Goal: Task Accomplishment & Management: Complete application form

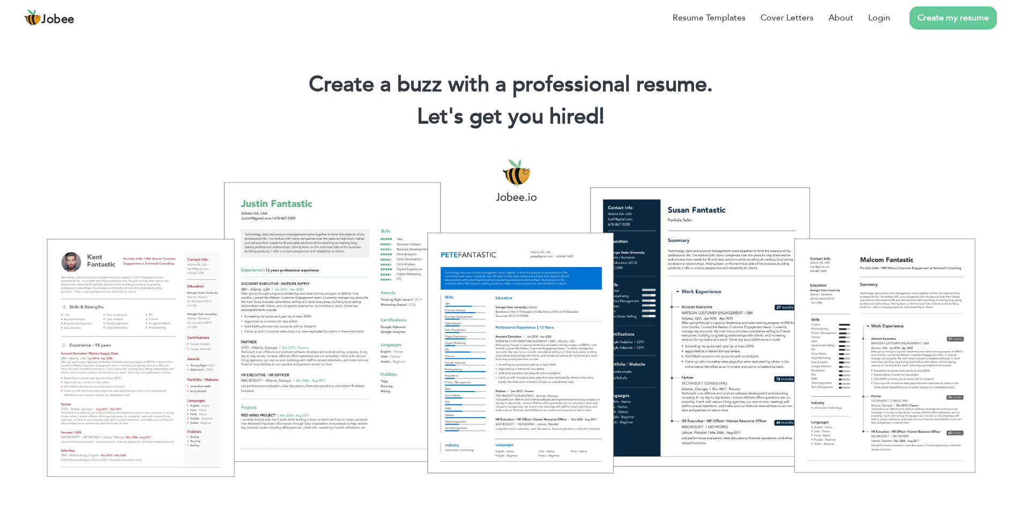
click at [70, 19] on span "Jobee" at bounding box center [57, 20] width 33 height 12
click at [871, 12] on link "Login" at bounding box center [879, 17] width 22 height 13
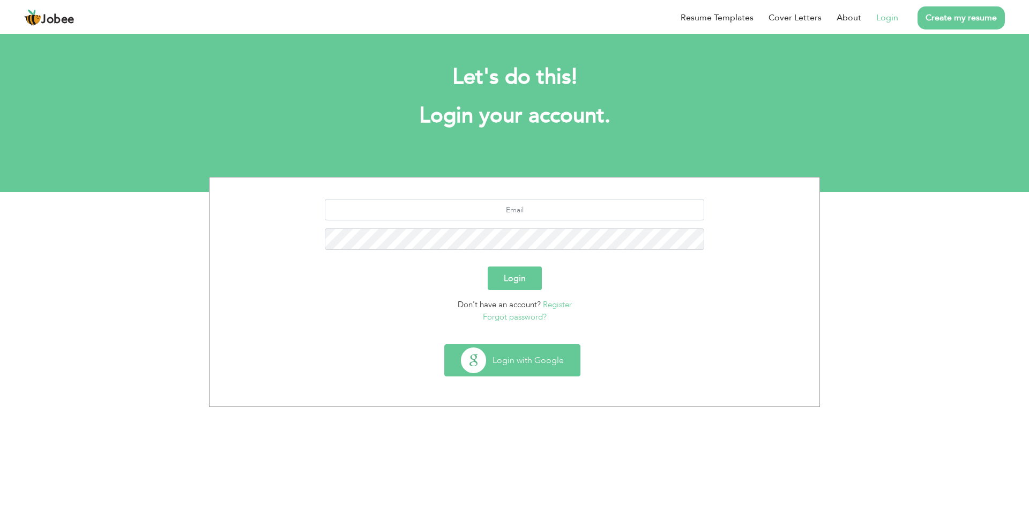
click at [527, 368] on button "Login with Google" at bounding box center [512, 360] width 135 height 31
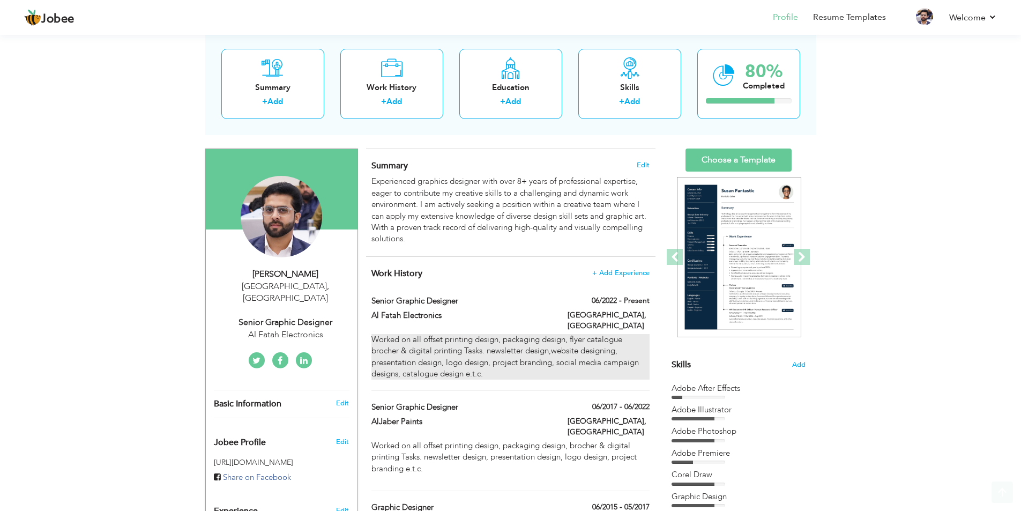
scroll to position [107, 0]
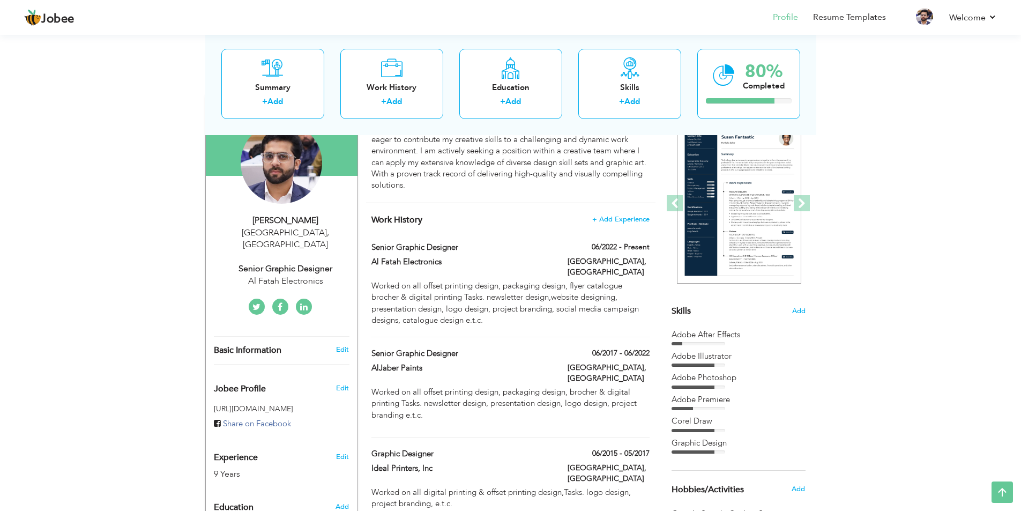
click at [303, 263] on div "Senior Graphic Designer" at bounding box center [286, 269] width 144 height 12
type input "Abdul"
type input "Wahab"
type input "03218614207"
select select "number:166"
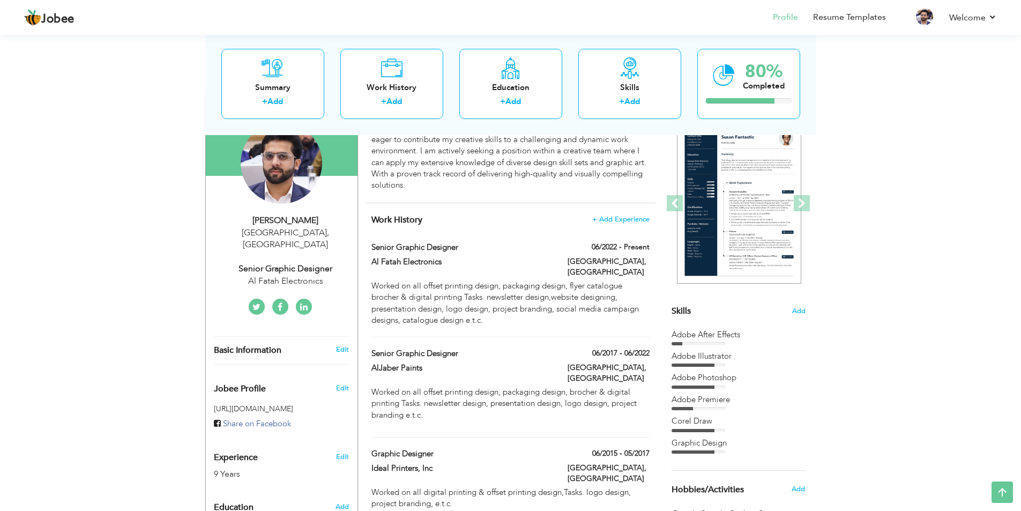
type input "[GEOGRAPHIC_DATA]"
select select "number:11"
type input "Al Fatah Electronics"
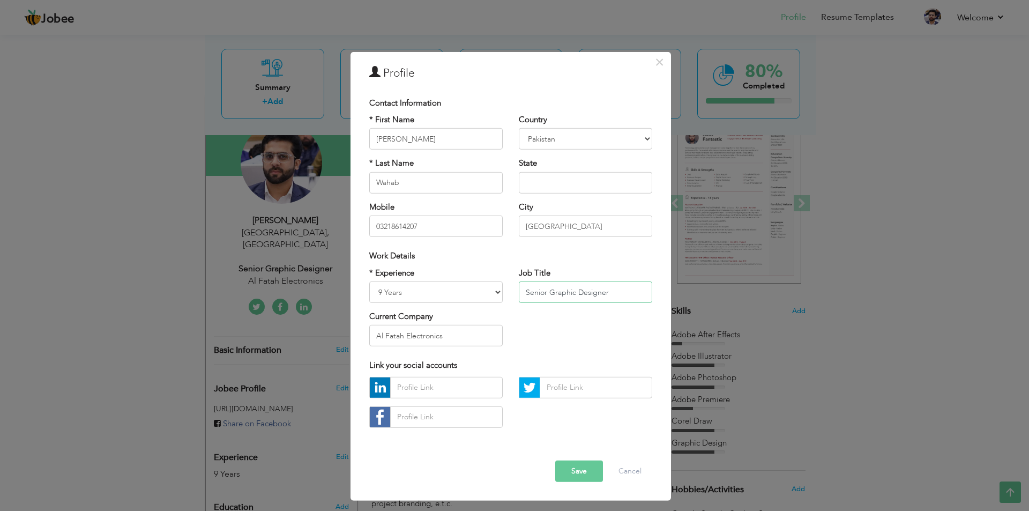
click at [609, 286] on input "Senior Graphic Designer" at bounding box center [585, 291] width 133 height 21
drag, startPoint x: 548, startPoint y: 295, endPoint x: 463, endPoint y: 299, distance: 85.8
click at [463, 298] on div "* Experience Entry Level Less than 1 Year 1 Year 2 Years 3 Years 4 Years 5 Year…" at bounding box center [510, 310] width 299 height 87
click at [594, 297] on input "Graphic Designer" at bounding box center [585, 291] width 133 height 21
click at [624, 303] on div "Job Title Graphic Designer" at bounding box center [586, 288] width 150 height 43
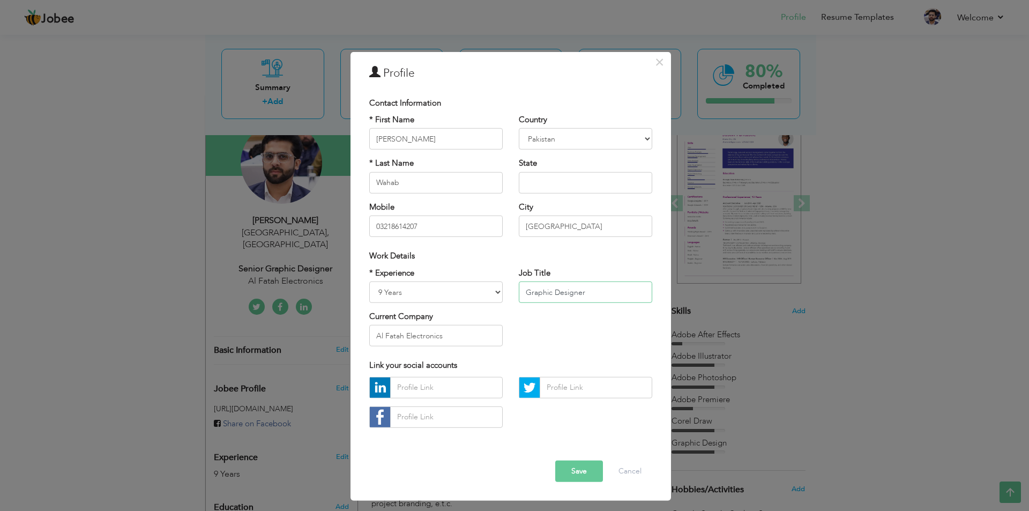
click at [618, 292] on input "Graphic Designer" at bounding box center [585, 291] width 133 height 21
type input "Graphic Designer & Video Editor"
click at [449, 394] on input "text" at bounding box center [446, 387] width 113 height 21
click at [580, 472] on button "Save" at bounding box center [579, 470] width 48 height 21
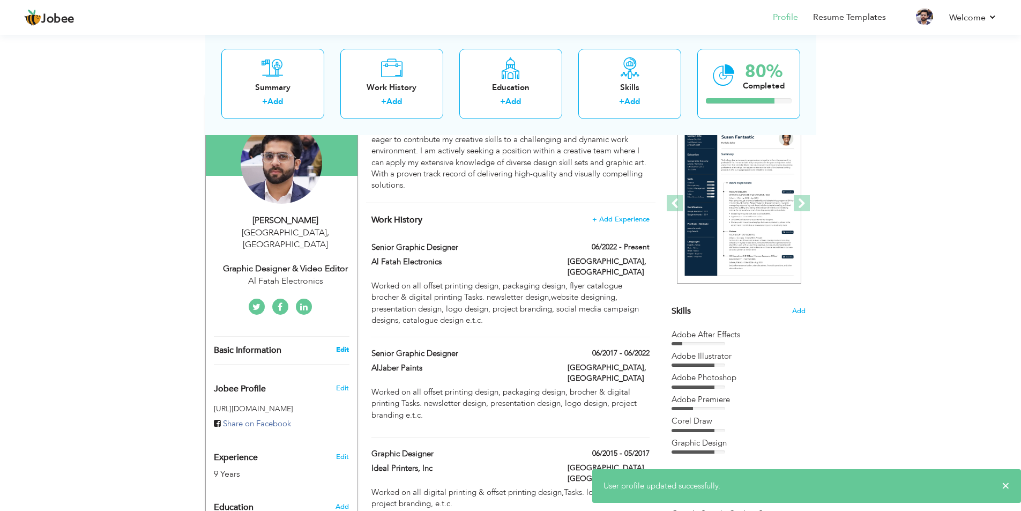
click at [338, 345] on link "Edit" at bounding box center [342, 350] width 13 height 10
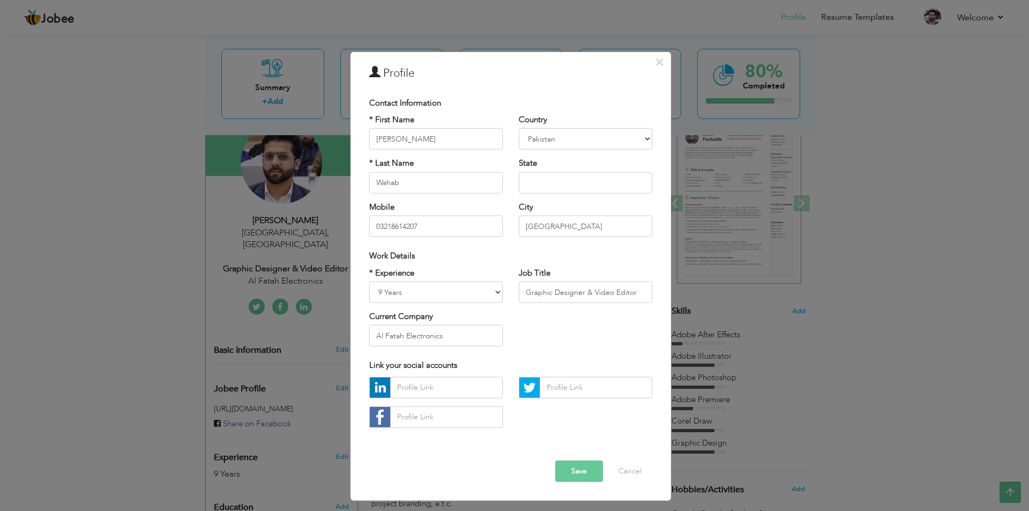
click at [218, 320] on div "× Profile Contact Information * First Name Abdul * Last Name Wahab" at bounding box center [514, 255] width 1029 height 511
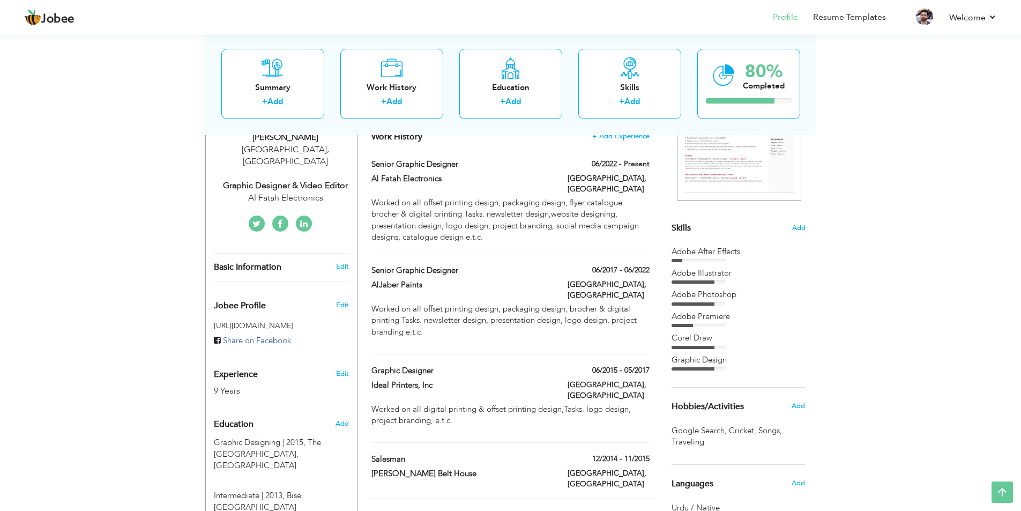
scroll to position [214, 0]
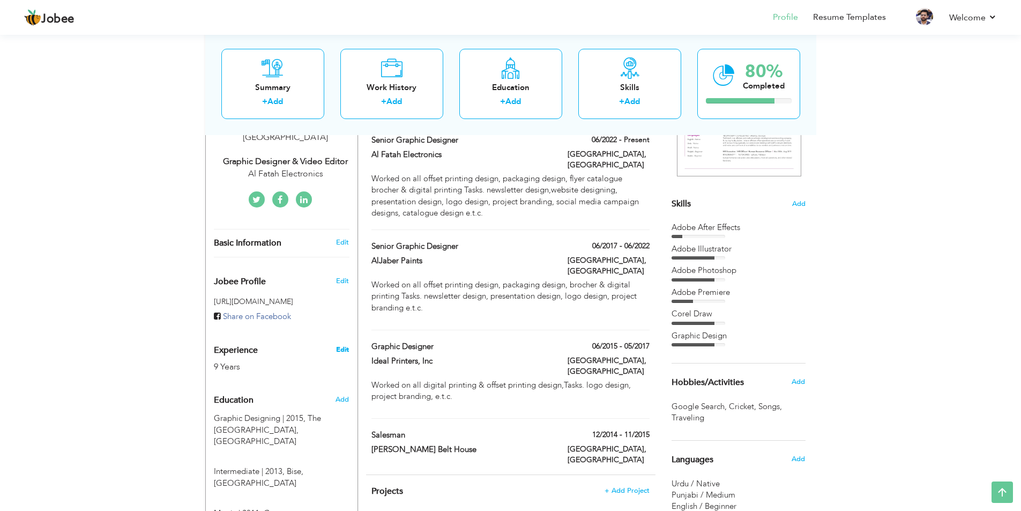
click at [338, 345] on link "Edit" at bounding box center [342, 350] width 13 height 10
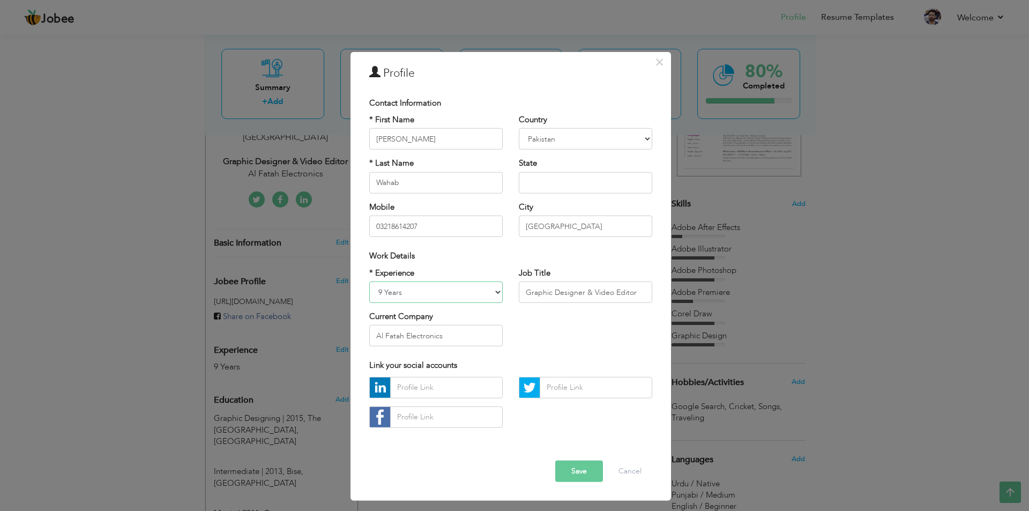
click at [426, 293] on select "Entry Level Less than 1 Year 1 Year 2 Years 3 Years 4 Years 5 Years 6 Years 7 Y…" at bounding box center [435, 291] width 133 height 21
click at [427, 292] on select "Entry Level Less than 1 Year 1 Year 2 Years 3 Years 4 Years 5 Years 6 Years 7 Y…" at bounding box center [435, 291] width 133 height 21
click at [622, 471] on button "Cancel" at bounding box center [630, 470] width 44 height 21
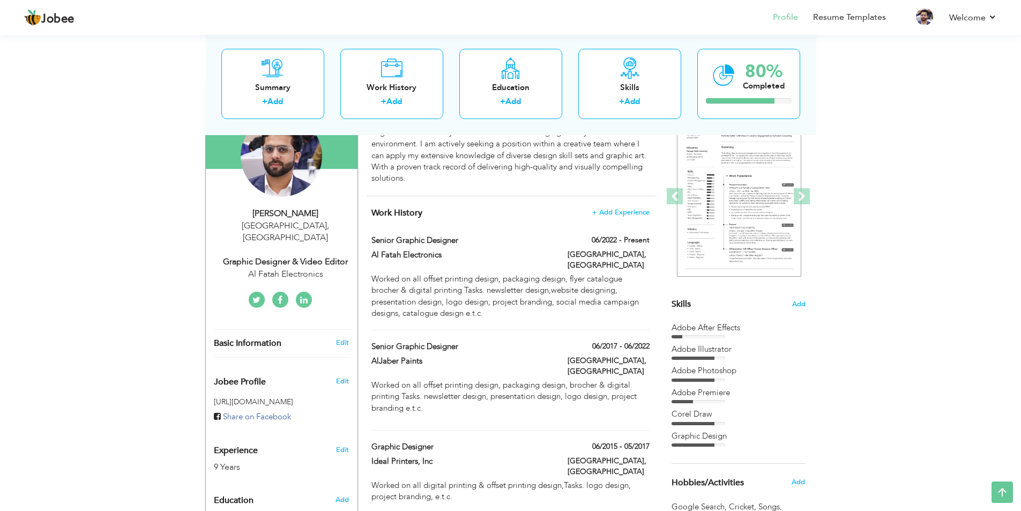
scroll to position [0, 0]
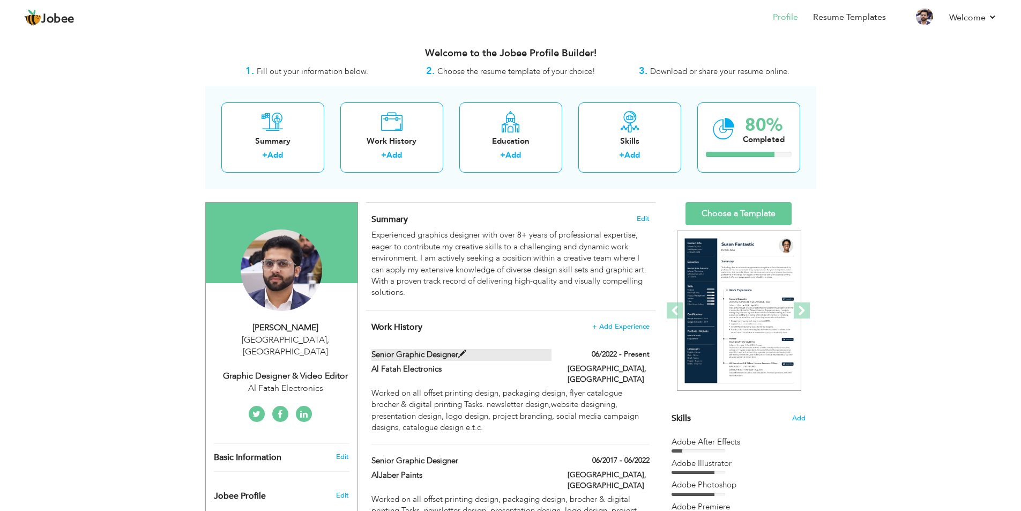
click at [461, 353] on span at bounding box center [462, 354] width 8 height 8
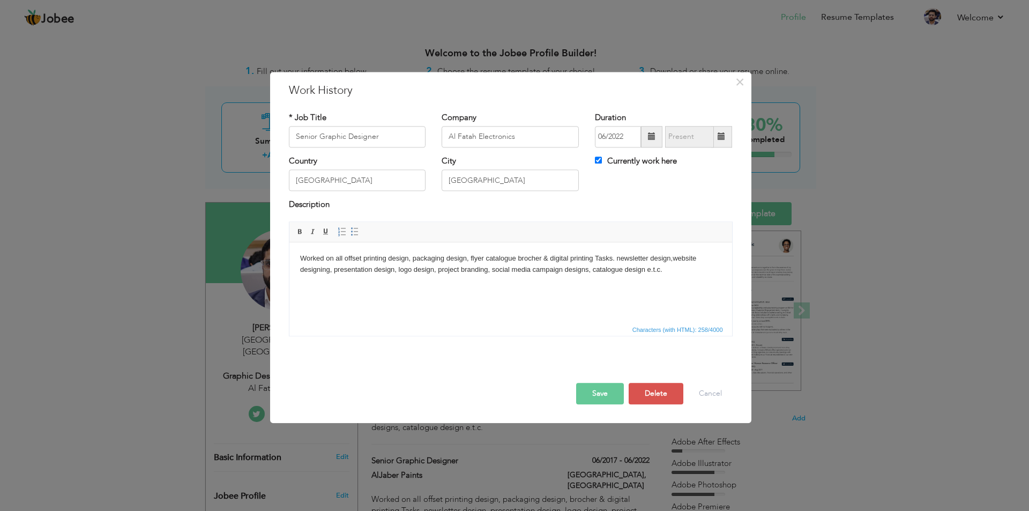
click at [160, 277] on div "× Work History * Job Title Senior Graphic Designer Company Al Fatah Electronics…" at bounding box center [514, 255] width 1029 height 511
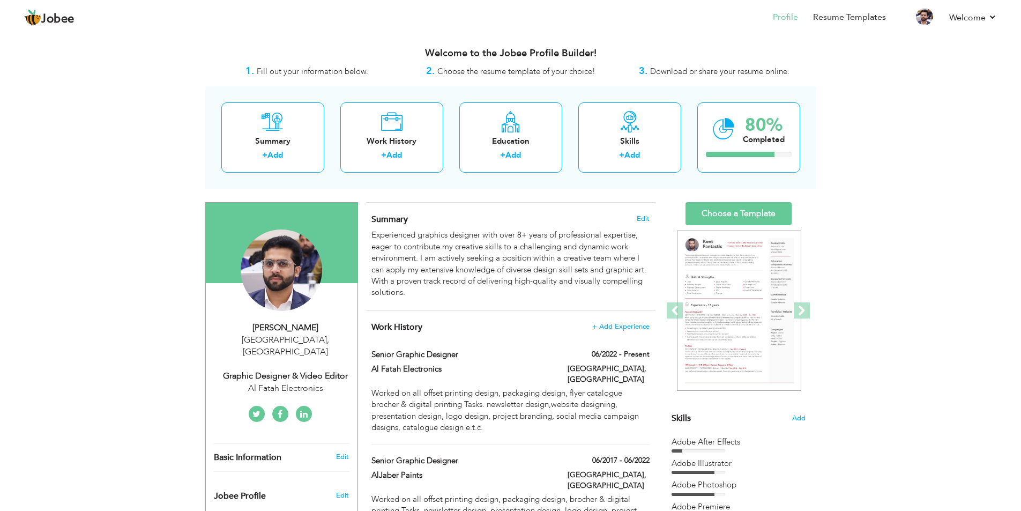
click at [303, 370] on div "Graphic Designer & Video Editor" at bounding box center [286, 376] width 144 height 12
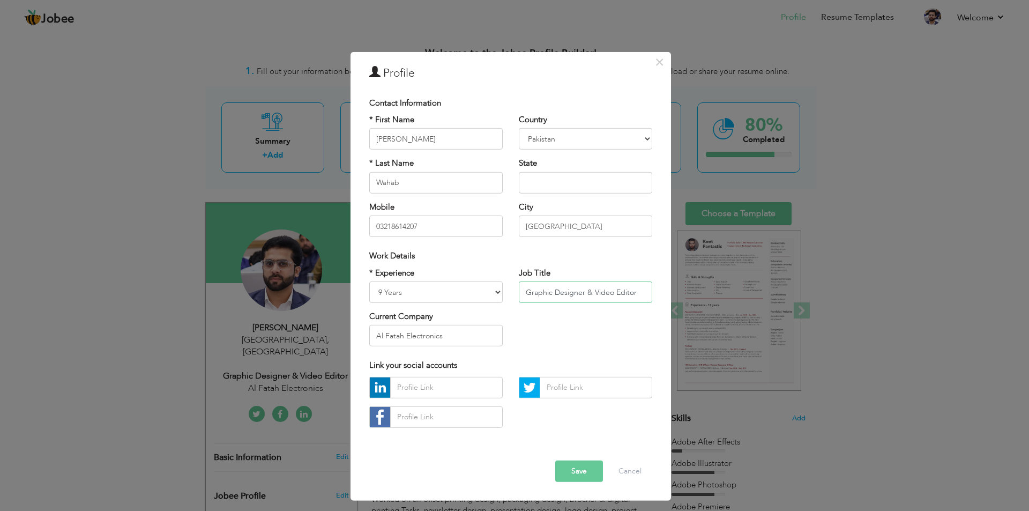
click at [605, 284] on input "Graphic Designer & Video Editor" at bounding box center [585, 291] width 133 height 21
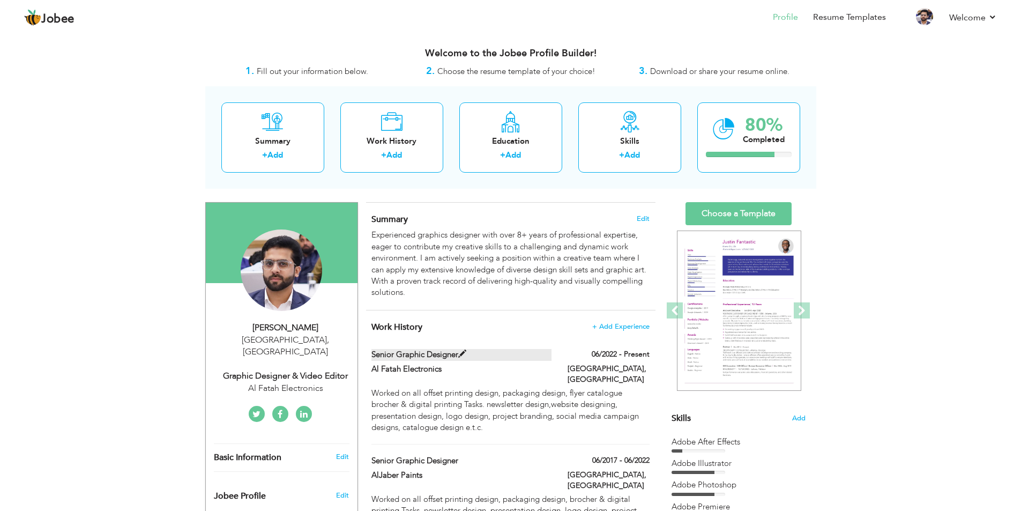
click at [432, 357] on label "Senior Graphic Designer" at bounding box center [461, 354] width 180 height 11
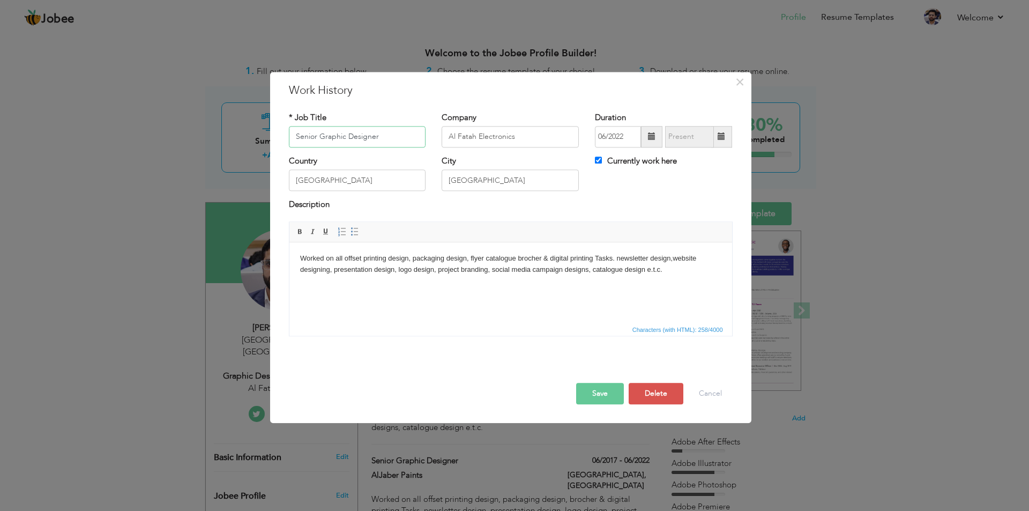
click at [377, 136] on input "Senior Graphic Designer" at bounding box center [357, 136] width 137 height 21
paste input "Graphic Designer & Video Edito"
type input "Graphic Designer & Video Editor"
click at [598, 386] on button "Save" at bounding box center [600, 393] width 48 height 21
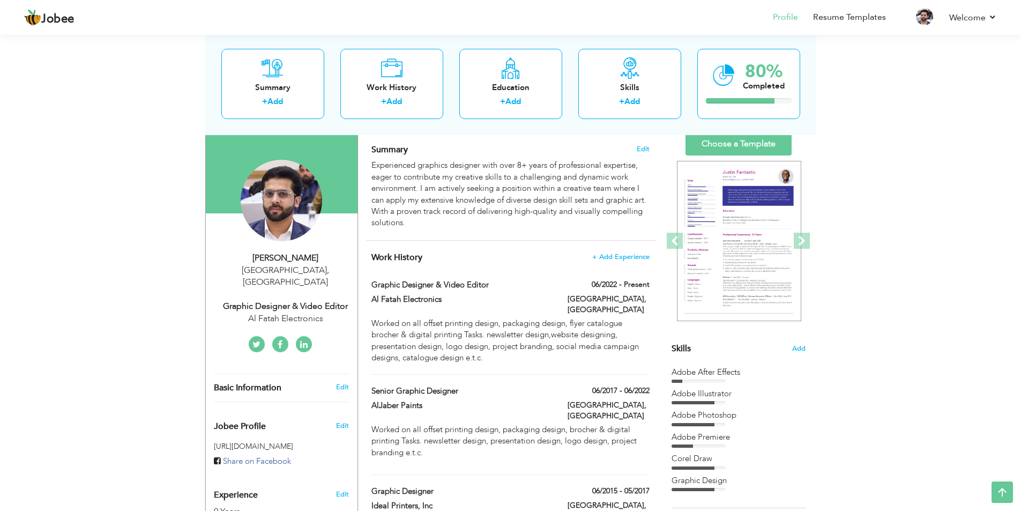
scroll to position [54, 0]
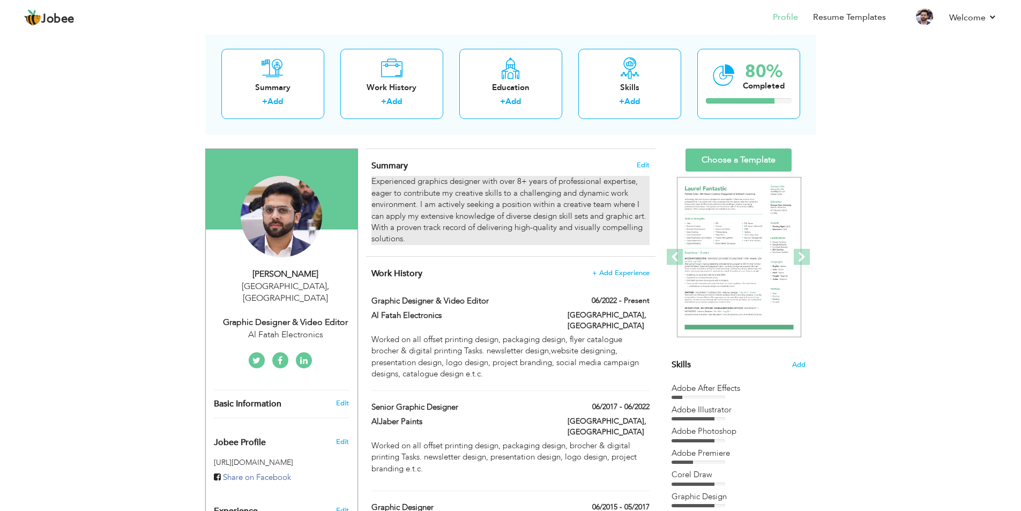
click at [421, 222] on div "Experienced graphics designer with over 8+ years of professional expertise, eag…" at bounding box center [510, 210] width 278 height 69
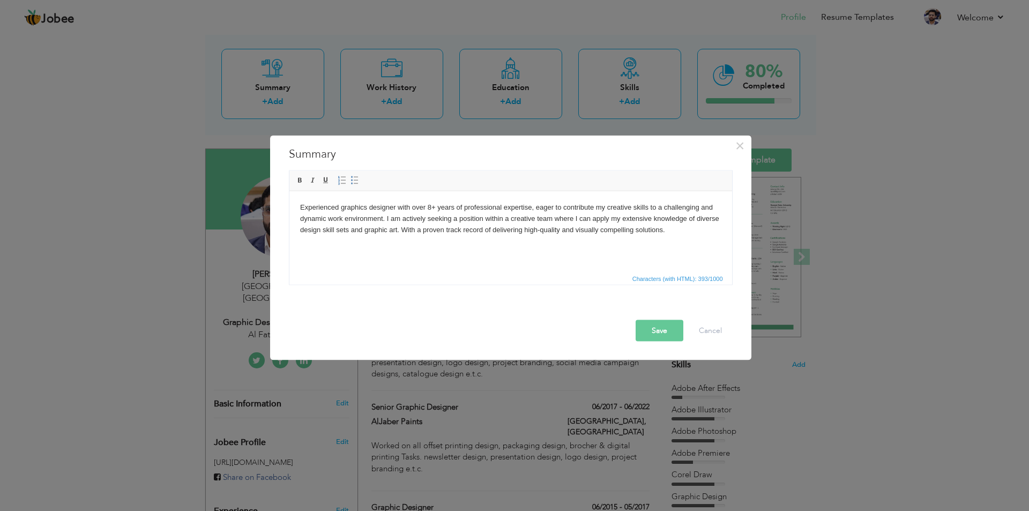
click at [452, 234] on body "Experienced graphics designer with over 8+ years of professional expertise, eag…" at bounding box center [510, 218] width 421 height 33
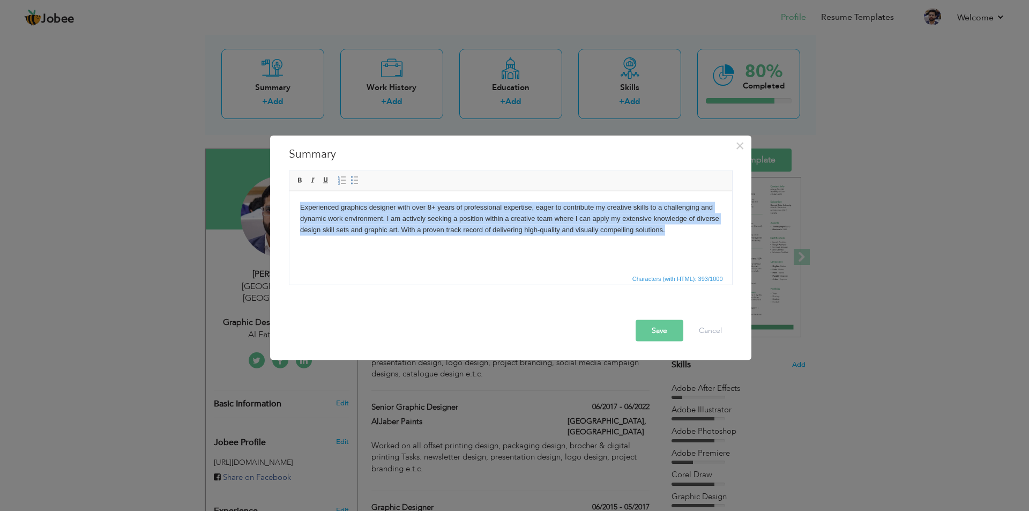
copy body "Experienced graphics designer with over 8+ years of professional expertise, eag…"
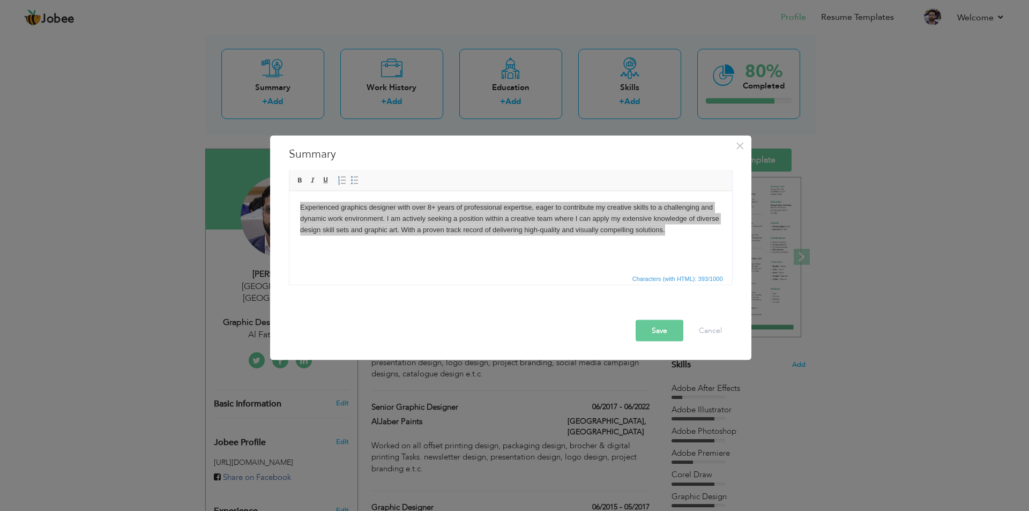
click at [621, 70] on div "× Summary Experienced graphics designer with over 8+ years of professional expe…" at bounding box center [514, 255] width 1029 height 511
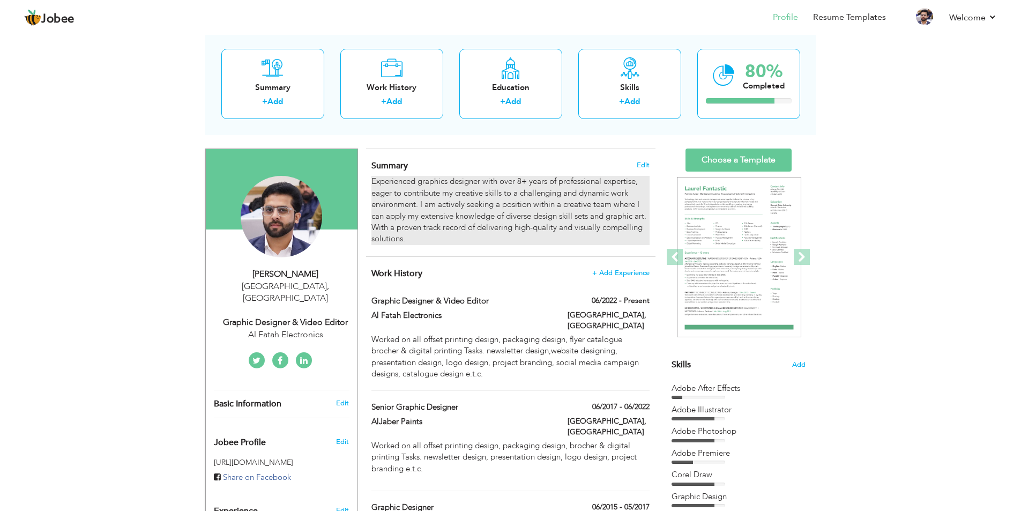
click at [459, 223] on div "Experienced graphics designer with over 8+ years of professional expertise, eag…" at bounding box center [510, 210] width 278 height 69
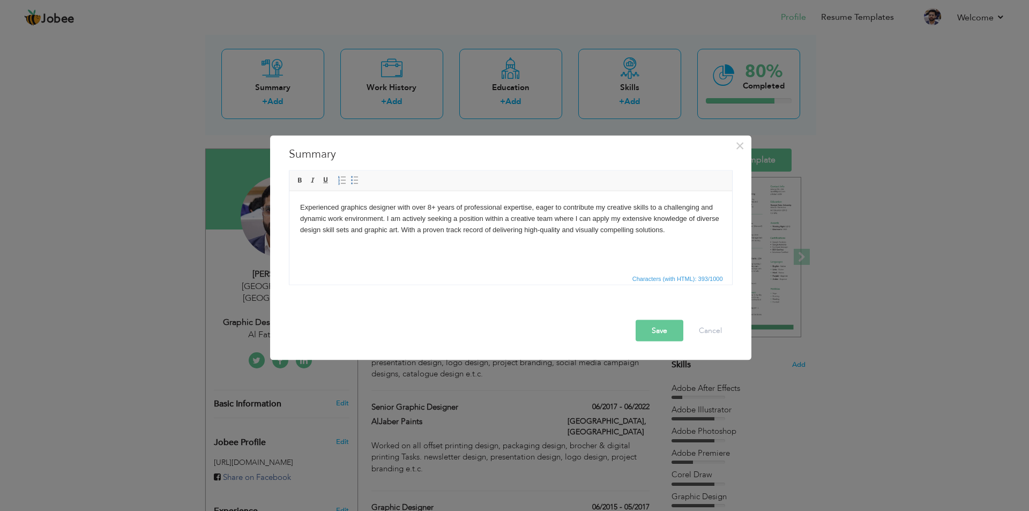
click at [472, 275] on span "Characters (with HTML): 393/1000" at bounding box center [510, 277] width 443 height 13
click at [489, 226] on body "Experienced graphics designer with over 8+ years of professional expertise, eag…" at bounding box center [510, 218] width 421 height 33
click at [650, 325] on button "Save" at bounding box center [660, 329] width 48 height 21
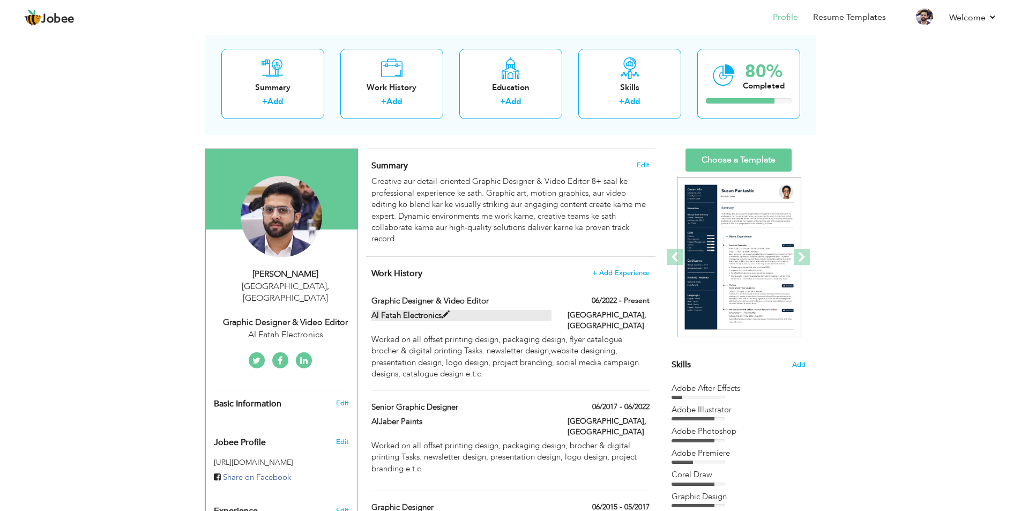
click at [450, 311] on label "Al Fatah Electronics" at bounding box center [461, 315] width 180 height 11
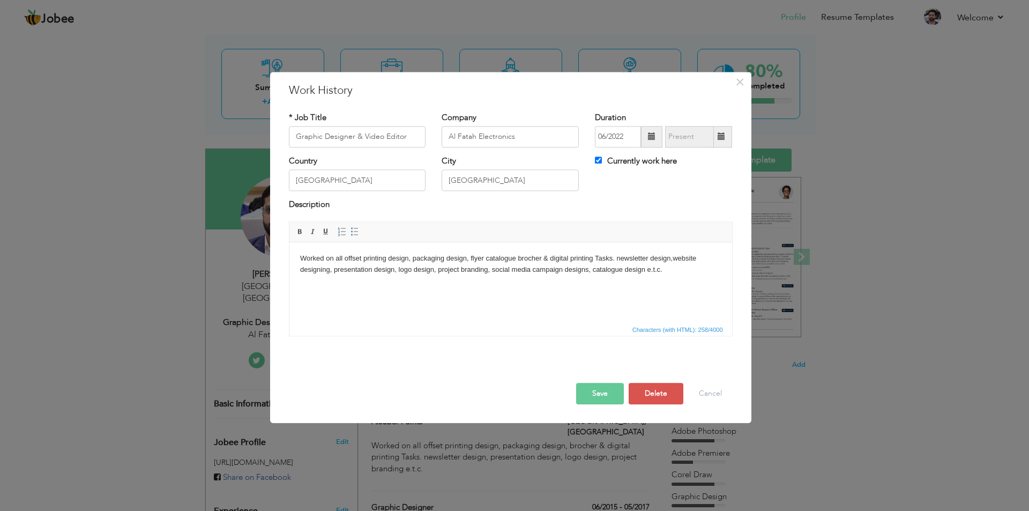
click at [545, 281] on html "Worked on all offset printing design, packaging design, flyer catalogue brocher…" at bounding box center [510, 264] width 443 height 44
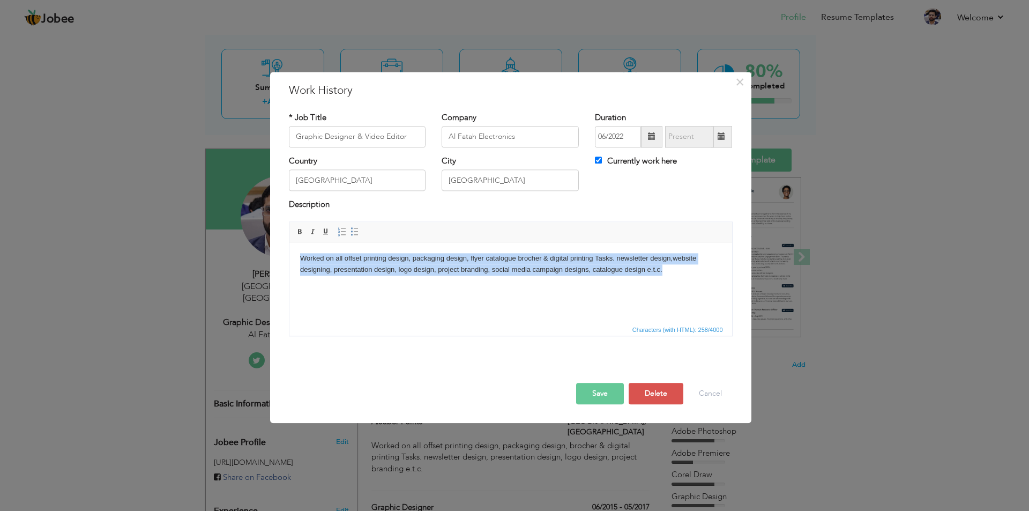
copy body "Worked on all offset printing design, packaging design, flyer catalogue brocher…"
click at [535, 286] on html "Worked on all offset printing design, packaging design, flyer catalogue brocher…" at bounding box center [510, 264] width 443 height 44
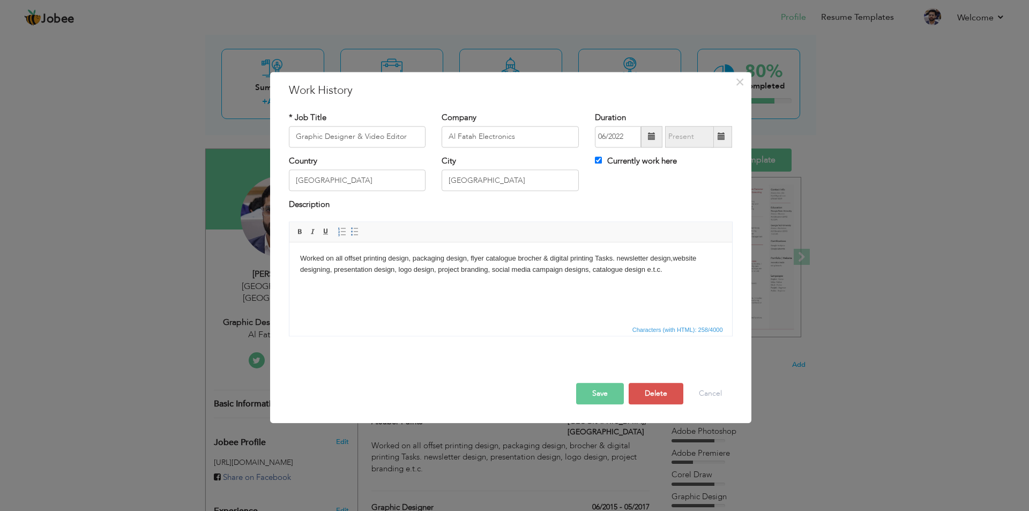
click at [520, 286] on html "Worked on all offset printing design, packaging design, flyer catalogue brocher…" at bounding box center [510, 264] width 443 height 44
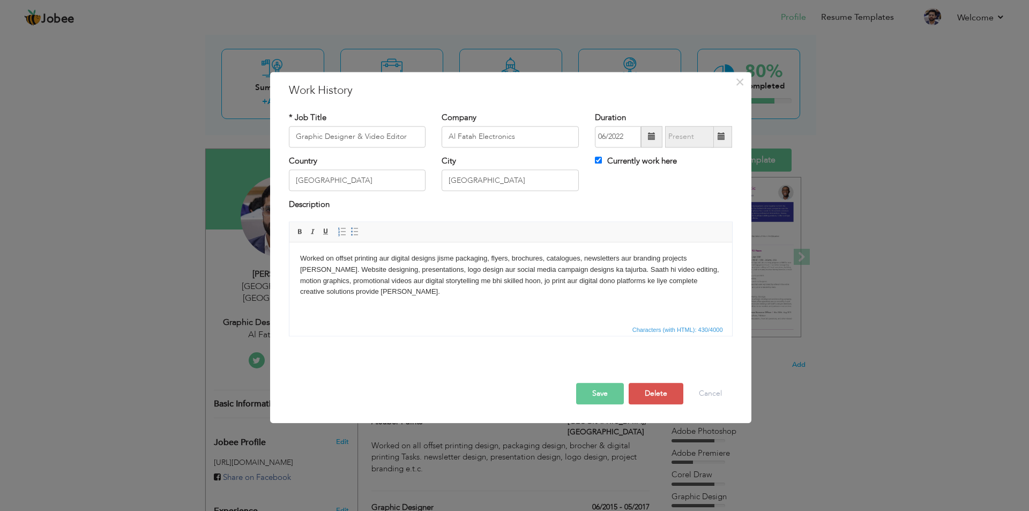
click at [605, 391] on button "Save" at bounding box center [600, 393] width 48 height 21
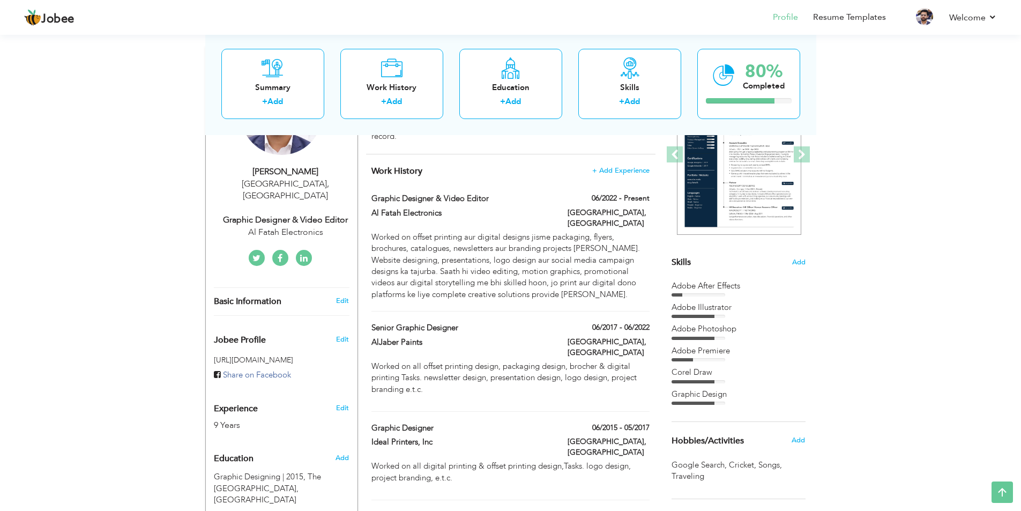
scroll to position [183, 0]
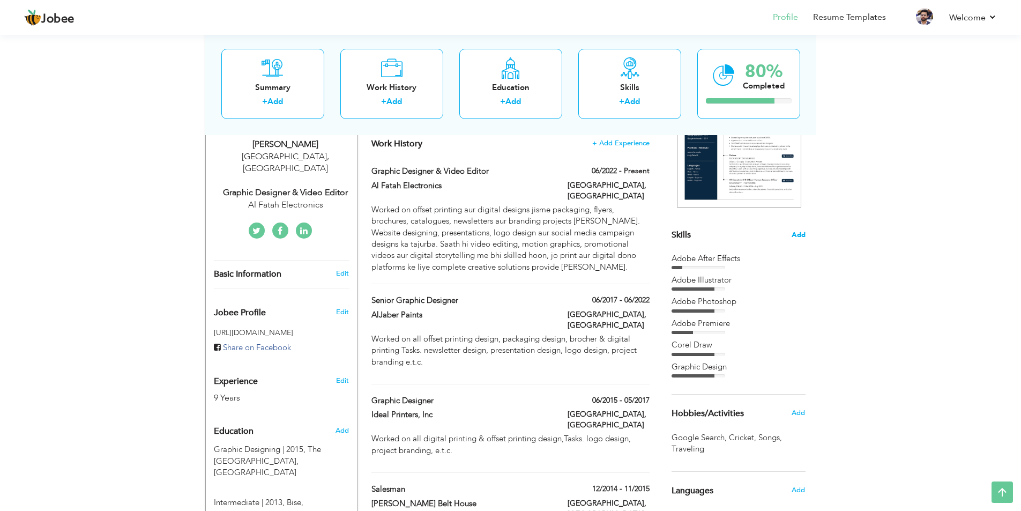
click at [792, 233] on span "Add" at bounding box center [799, 235] width 14 height 10
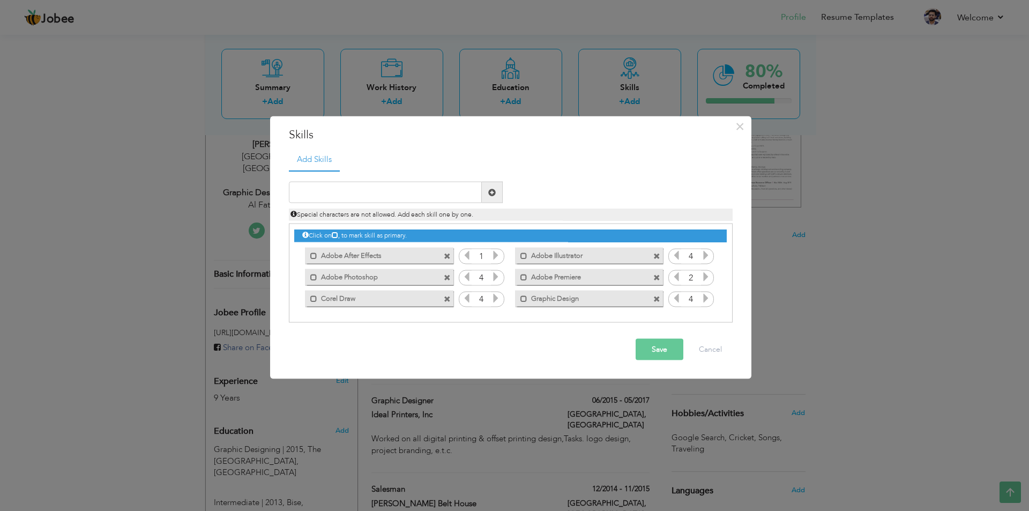
click at [495, 257] on icon at bounding box center [496, 255] width 10 height 10
click at [496, 277] on icon at bounding box center [496, 277] width 10 height 10
click at [496, 299] on icon at bounding box center [496, 298] width 10 height 10
click at [707, 256] on icon at bounding box center [706, 255] width 10 height 10
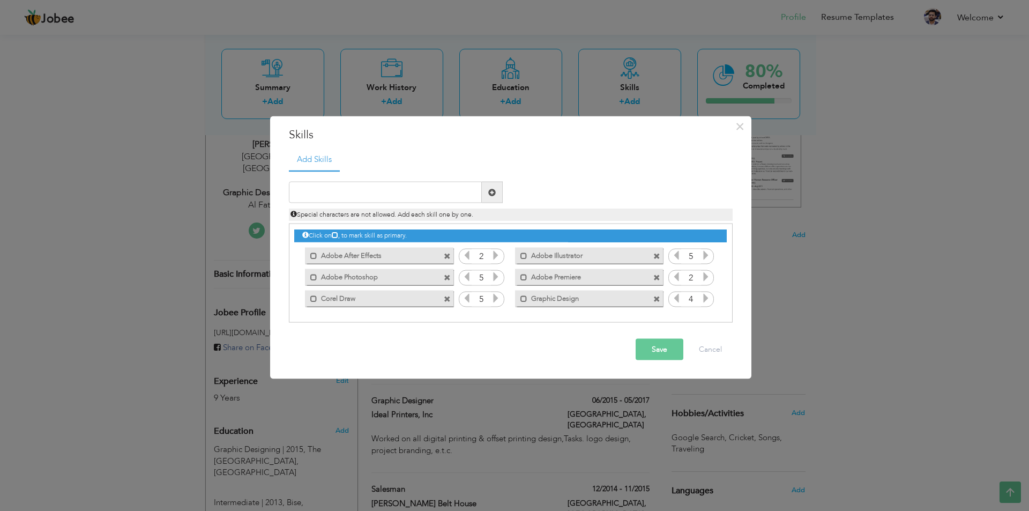
click at [703, 279] on icon at bounding box center [706, 277] width 10 height 10
click at [703, 301] on icon at bounding box center [706, 298] width 10 height 10
click at [667, 349] on button "Save" at bounding box center [660, 349] width 48 height 21
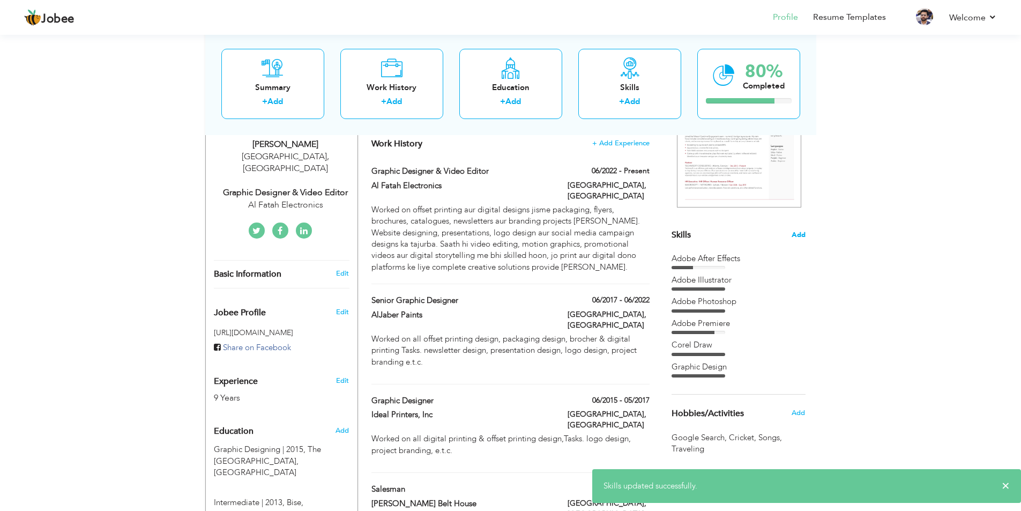
click at [804, 232] on span "Add" at bounding box center [799, 235] width 14 height 10
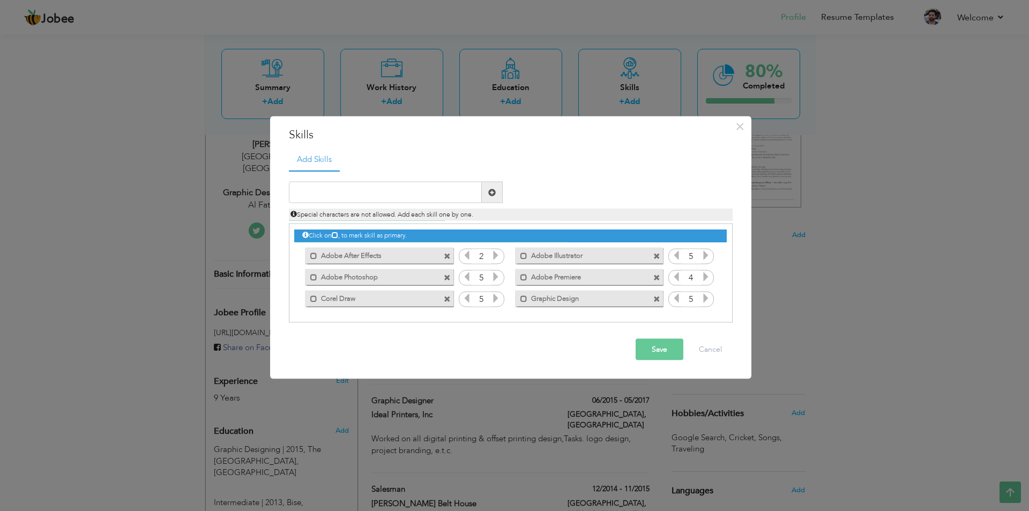
click at [680, 277] on icon at bounding box center [677, 277] width 10 height 10
click at [651, 350] on button "Save" at bounding box center [660, 349] width 48 height 21
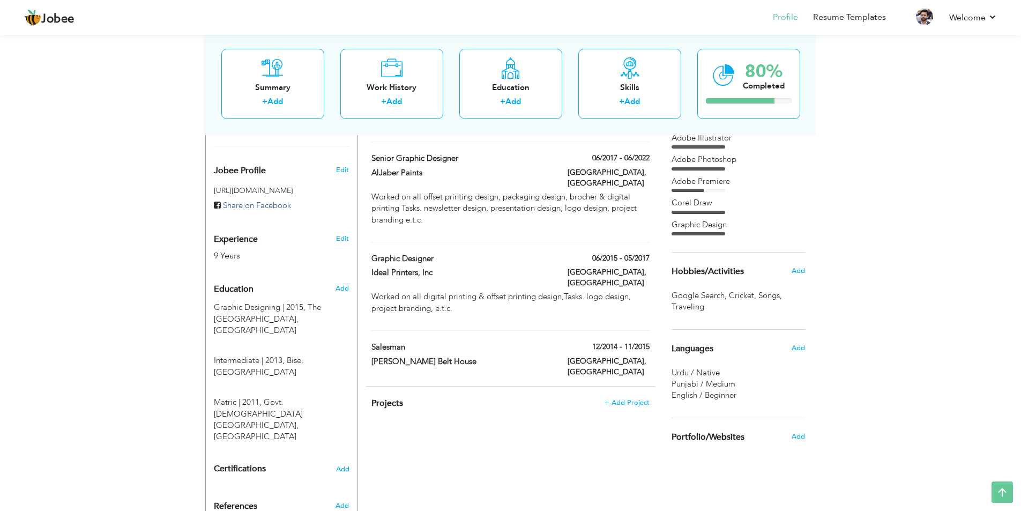
scroll to position [344, 0]
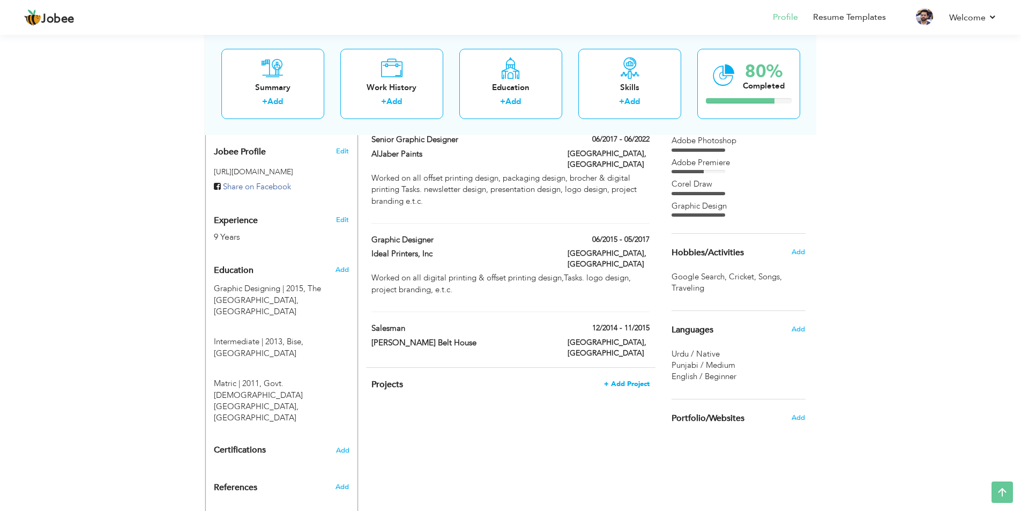
click at [643, 380] on span "+ Add Project" at bounding box center [627, 384] width 46 height 8
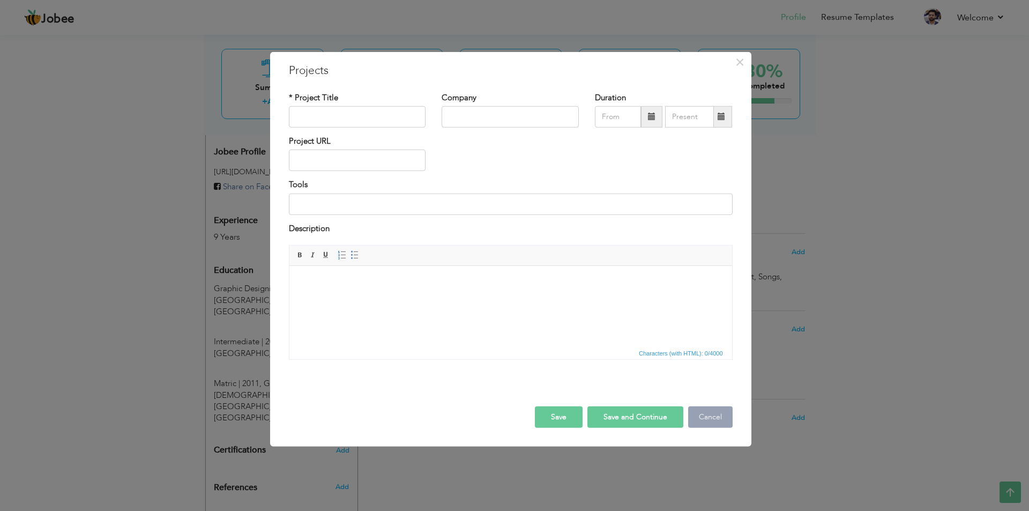
click at [717, 418] on button "Cancel" at bounding box center [710, 416] width 44 height 21
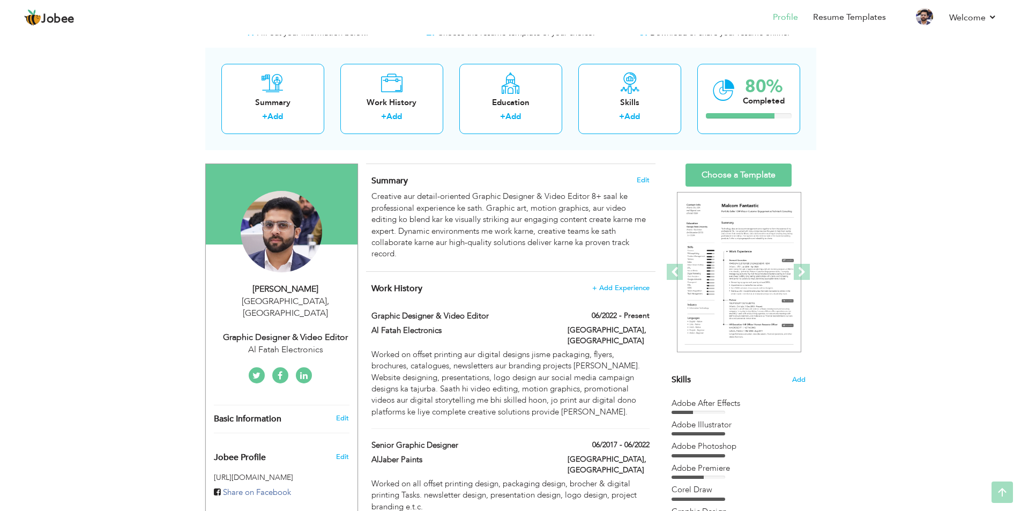
scroll to position [0, 0]
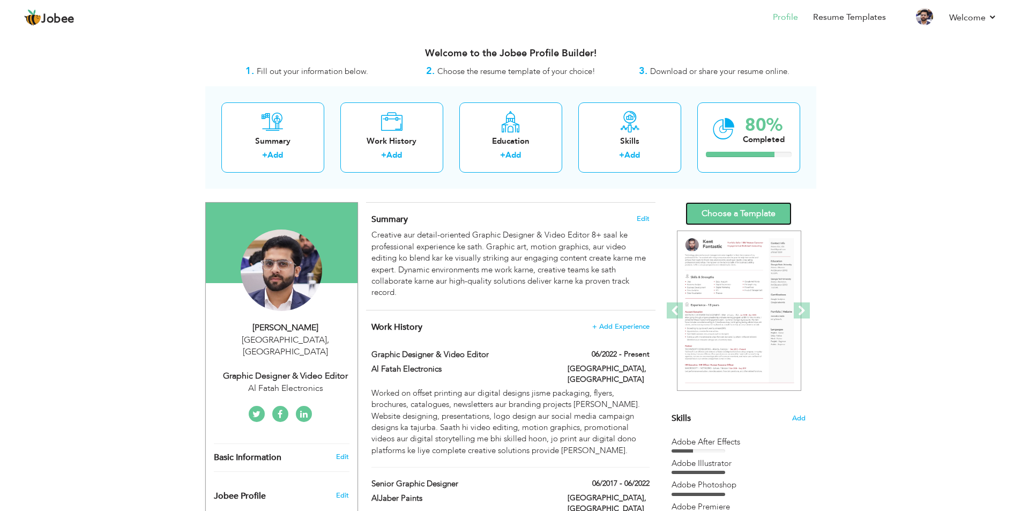
click at [734, 212] on link "Choose a Template" at bounding box center [738, 213] width 106 height 23
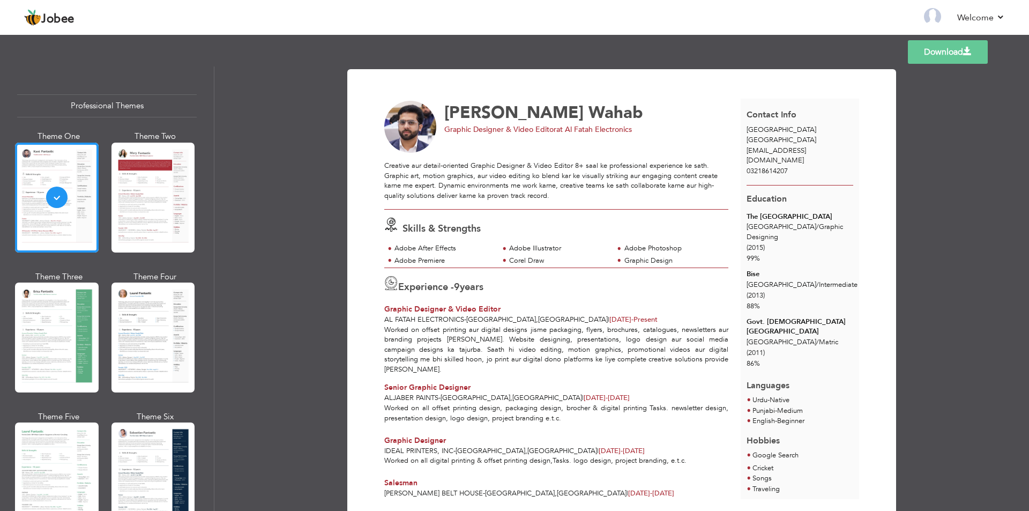
scroll to position [30, 0]
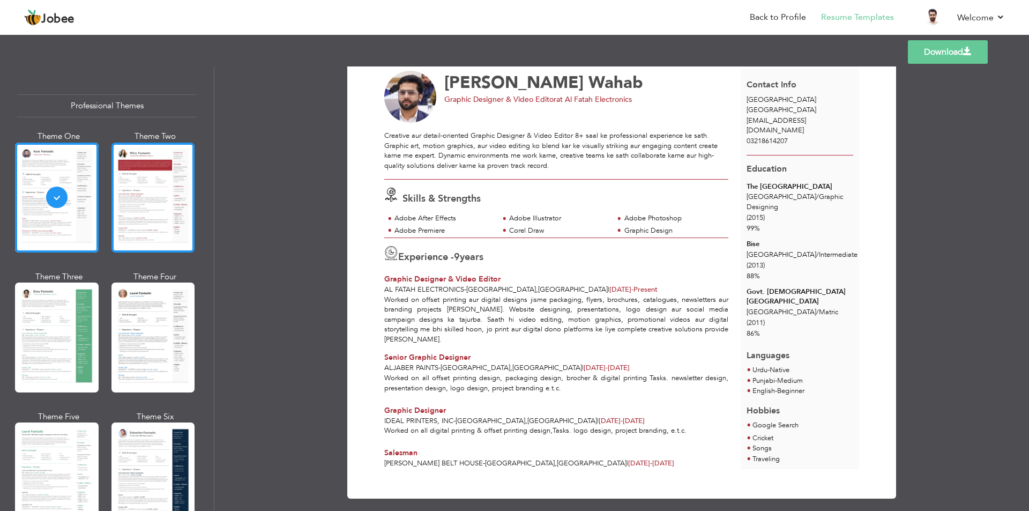
click at [152, 193] on div at bounding box center [153, 198] width 84 height 110
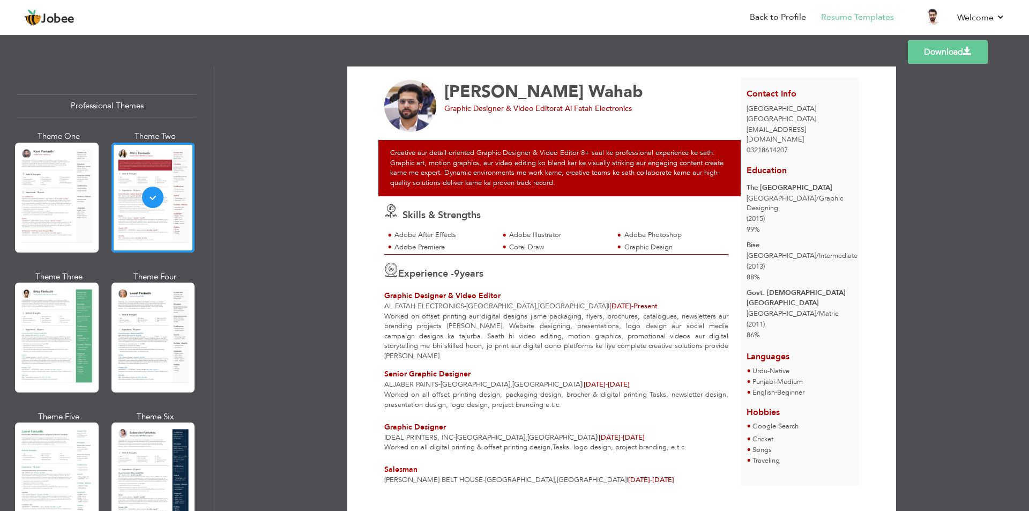
scroll to position [38, 0]
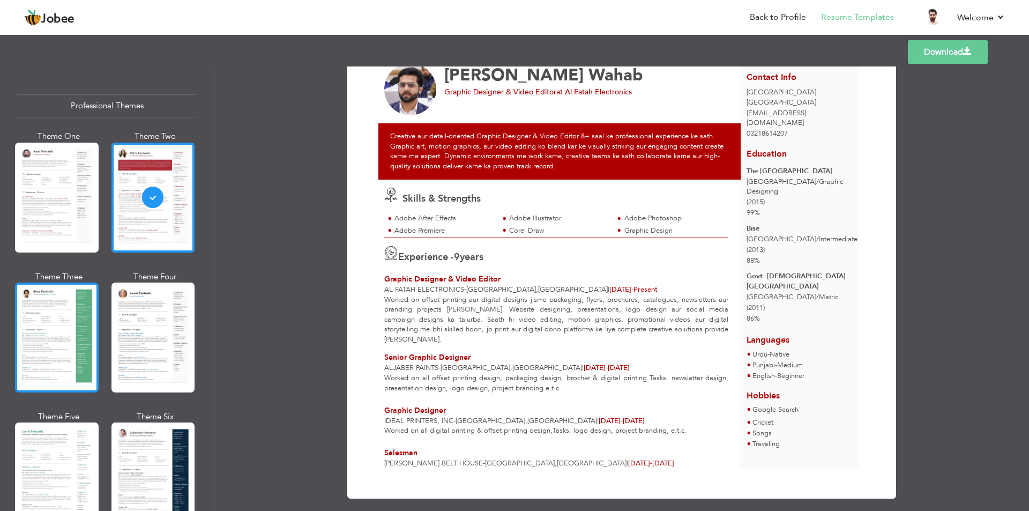
click at [79, 315] on div at bounding box center [57, 337] width 84 height 110
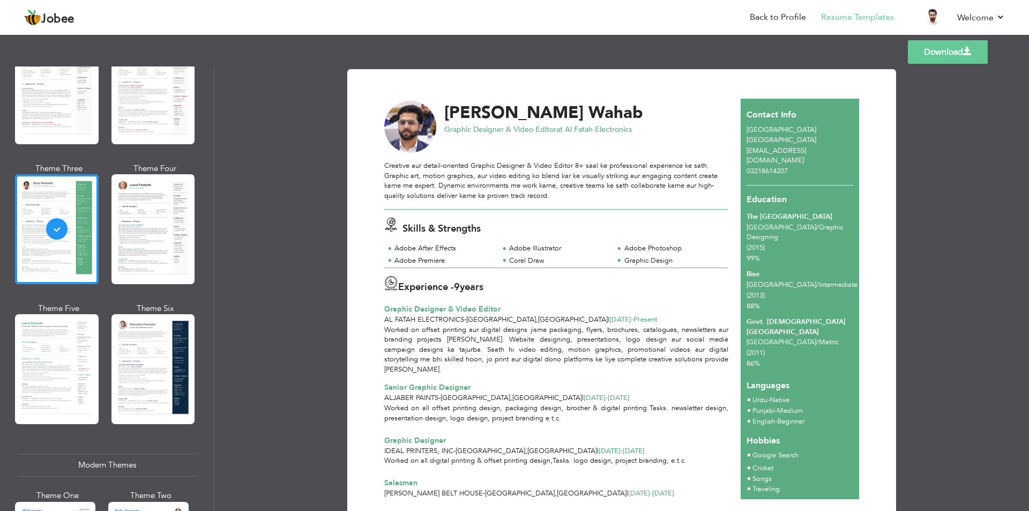
scroll to position [161, 0]
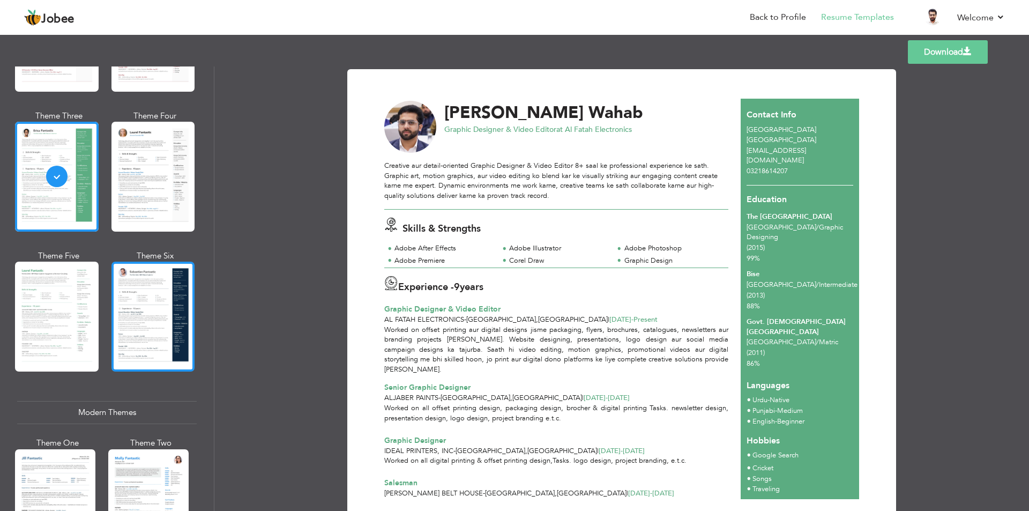
click at [139, 306] on div at bounding box center [153, 317] width 84 height 110
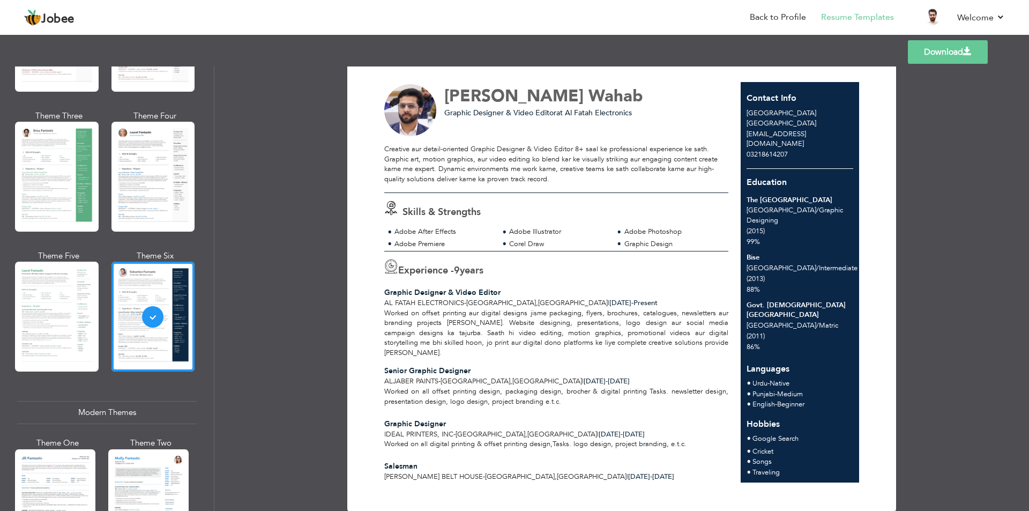
scroll to position [30, 0]
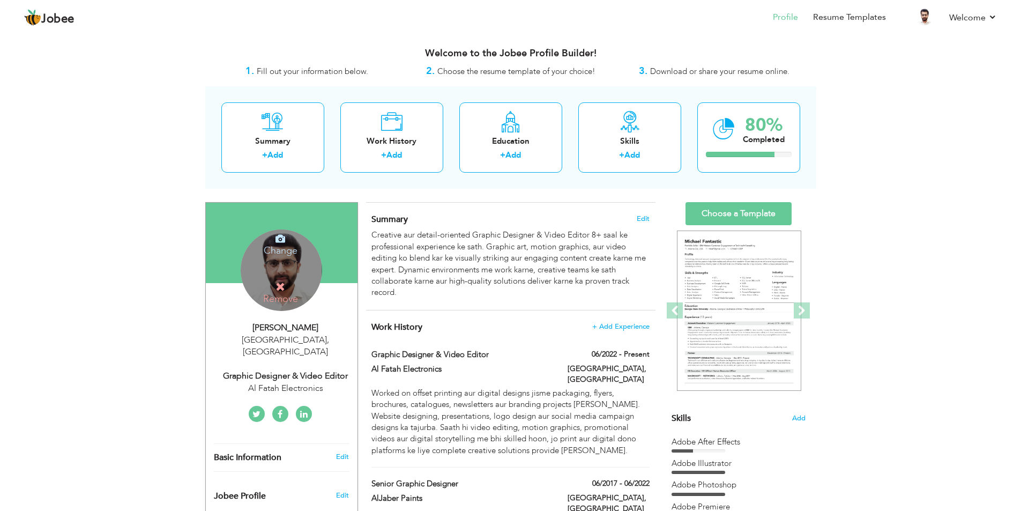
click at [279, 238] on icon at bounding box center [280, 239] width 10 height 10
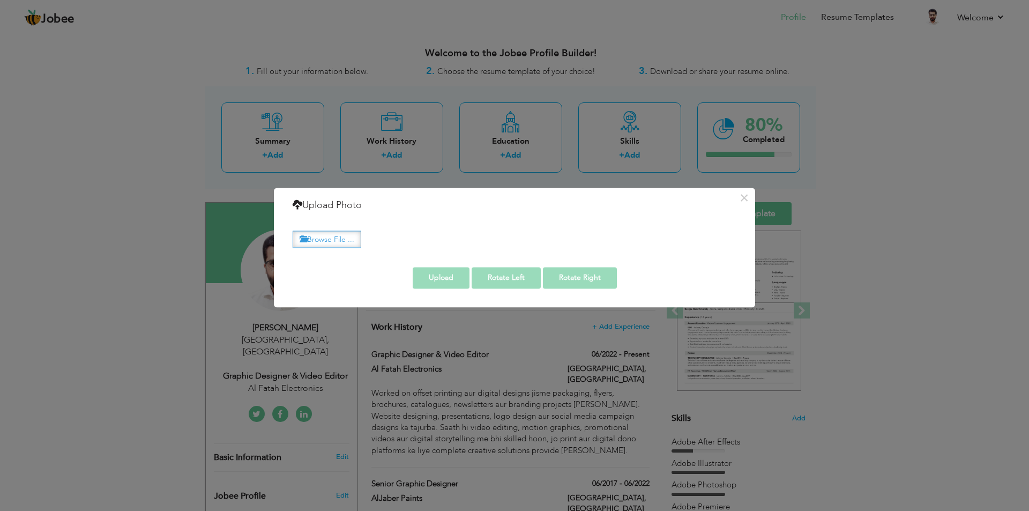
click at [338, 238] on label "Browse File ..." at bounding box center [327, 239] width 69 height 17
click at [0, 0] on input "Browse File ..." at bounding box center [0, 0] width 0 height 0
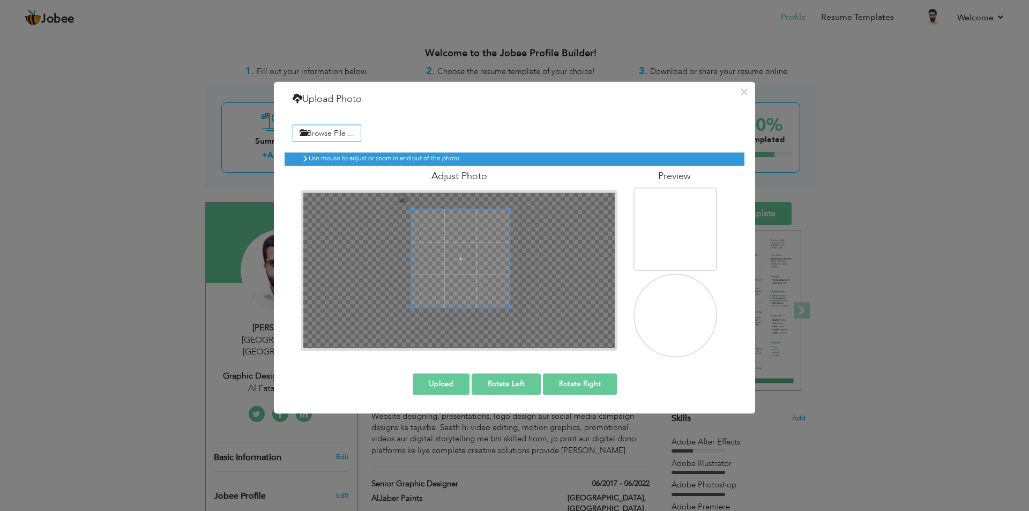
click at [465, 266] on span at bounding box center [461, 258] width 98 height 98
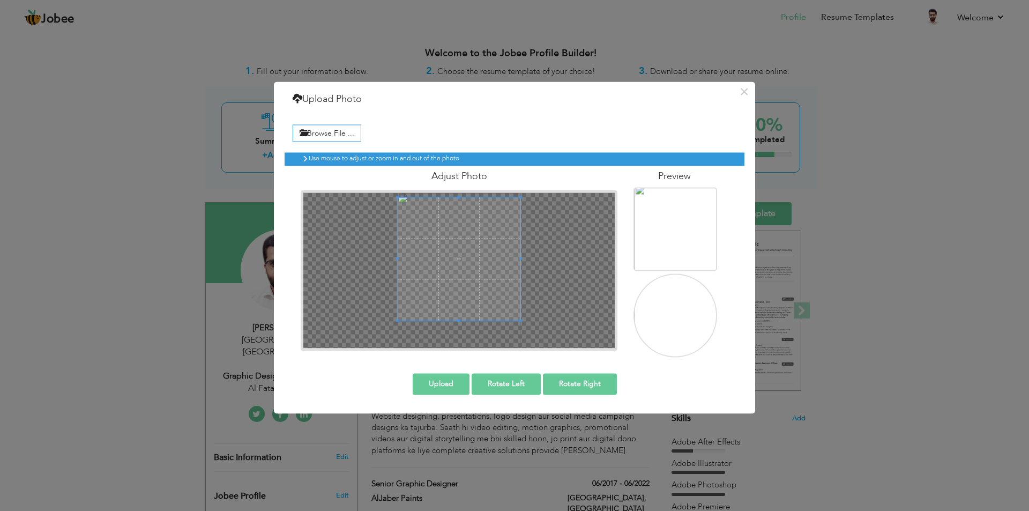
click at [655, 269] on div "Use mouse to adjust or zoom in and out of the photo. Adjust Photo" at bounding box center [515, 250] width 460 height 213
click at [457, 192] on div at bounding box center [458, 269] width 311 height 155
click at [471, 256] on span at bounding box center [459, 265] width 123 height 123
click at [427, 382] on button "Upload" at bounding box center [441, 383] width 57 height 21
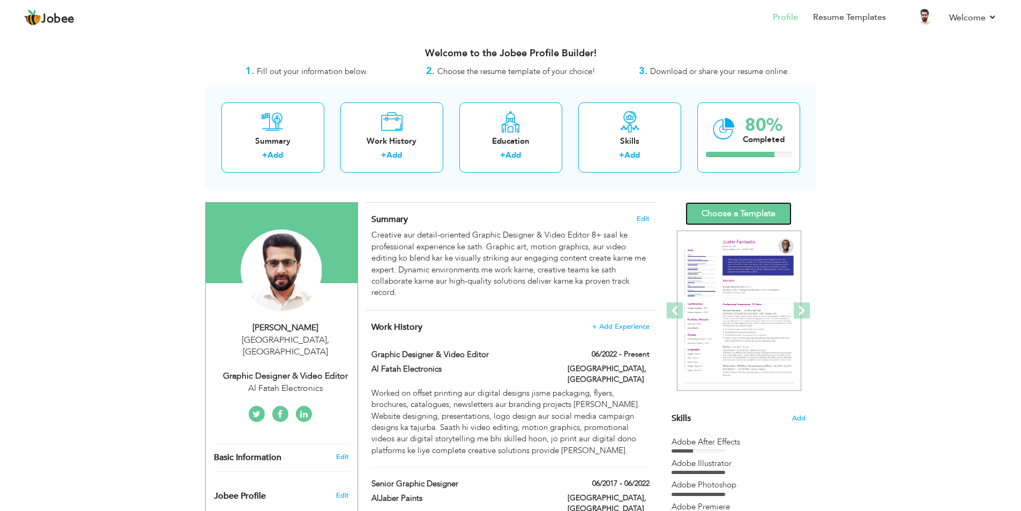
click at [736, 211] on link "Choose a Template" at bounding box center [738, 213] width 106 height 23
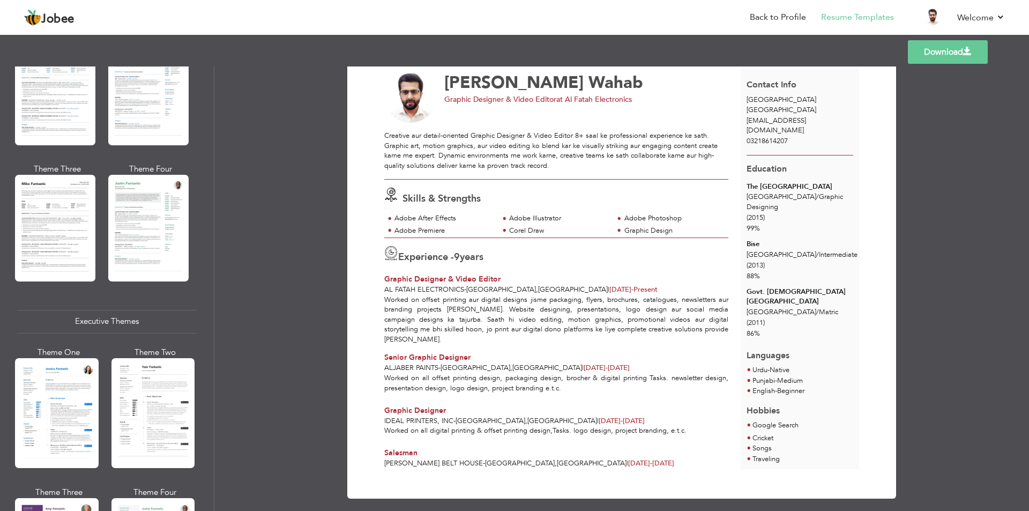
scroll to position [590, 0]
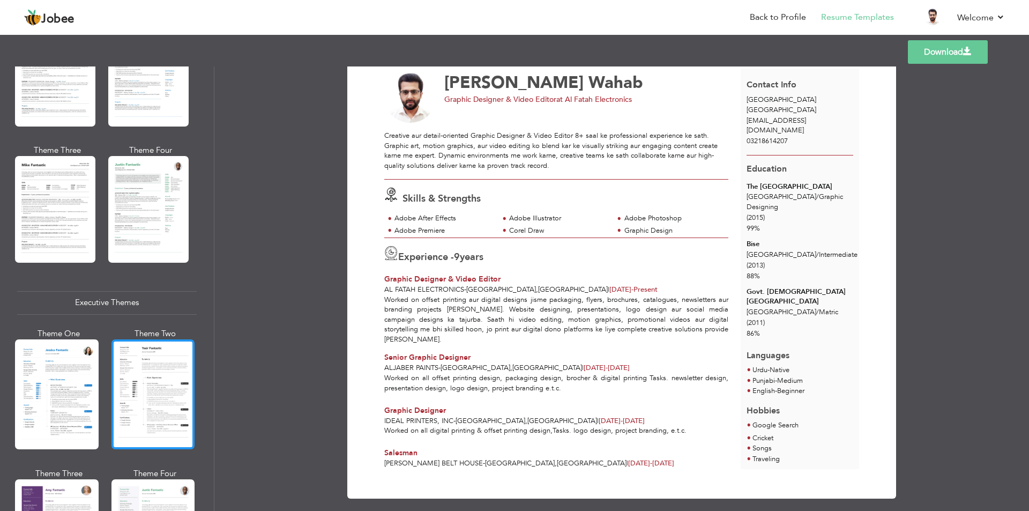
click at [126, 378] on div at bounding box center [153, 394] width 84 height 110
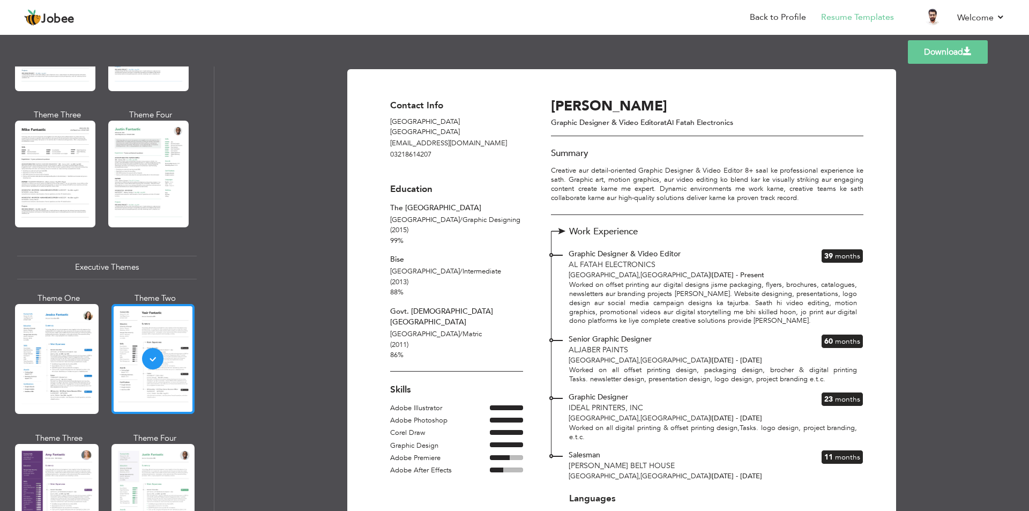
scroll to position [643, 0]
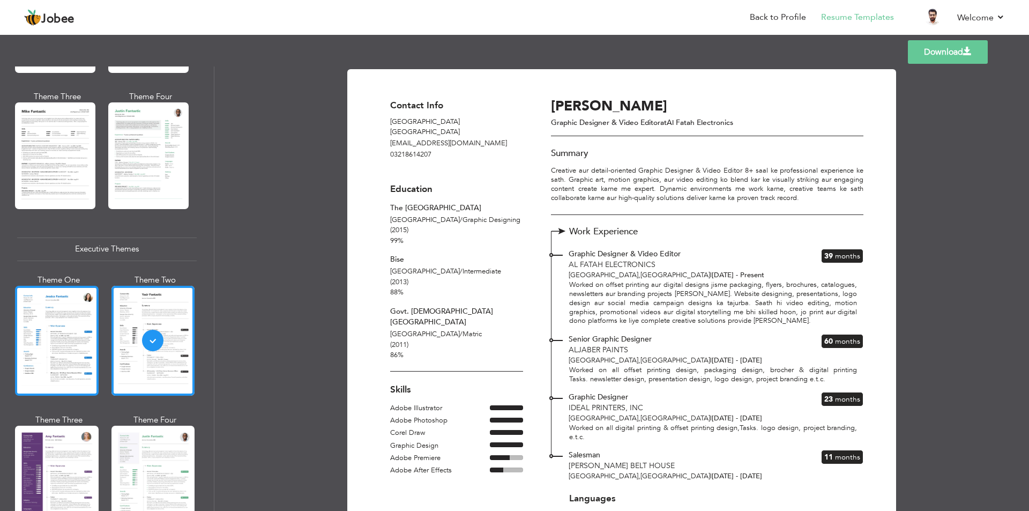
click at [70, 331] on div at bounding box center [57, 341] width 84 height 110
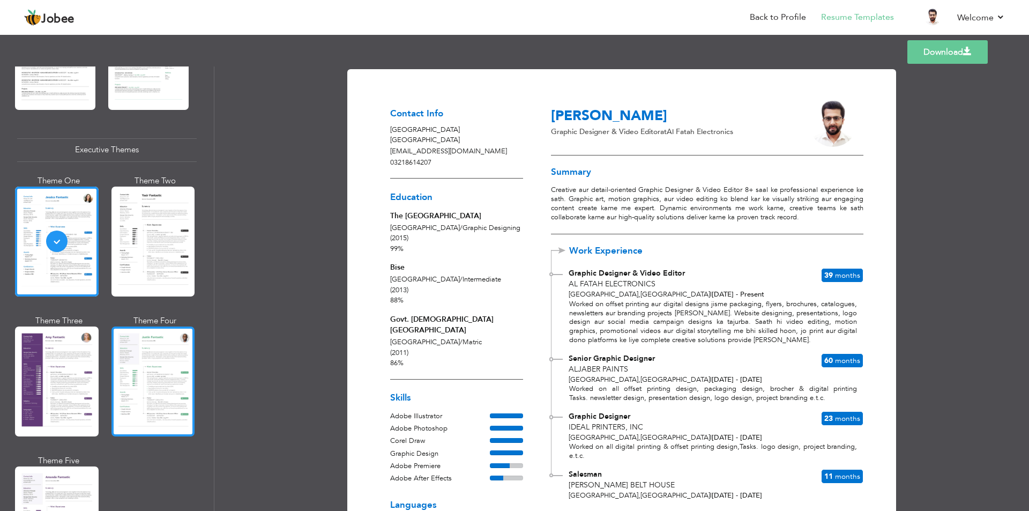
scroll to position [750, 0]
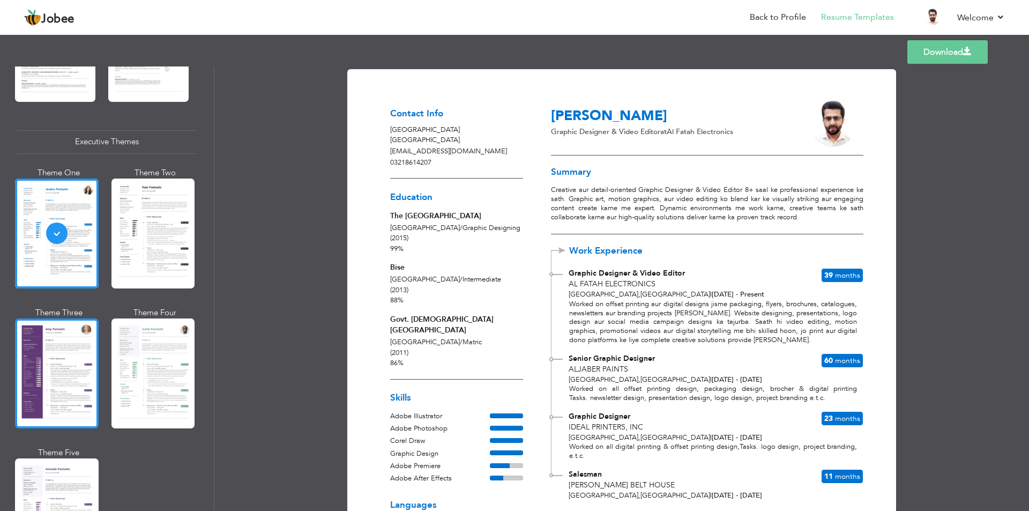
click at [65, 360] on div at bounding box center [57, 373] width 84 height 110
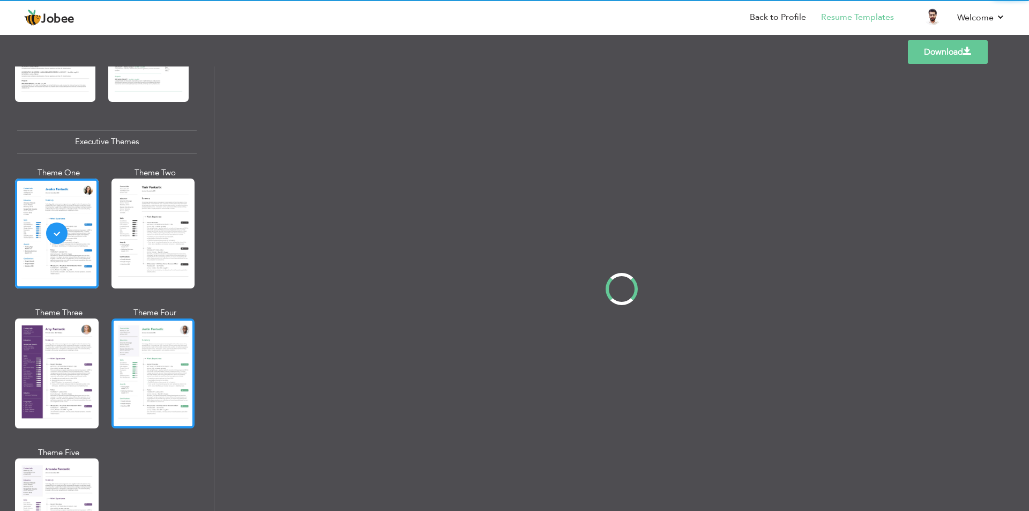
scroll to position [751, 0]
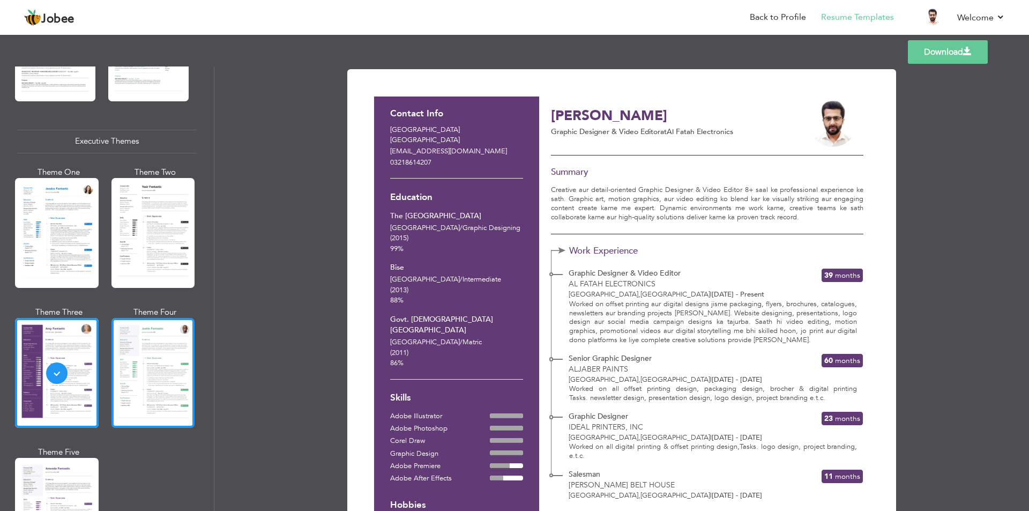
click at [139, 367] on div at bounding box center [153, 373] width 84 height 110
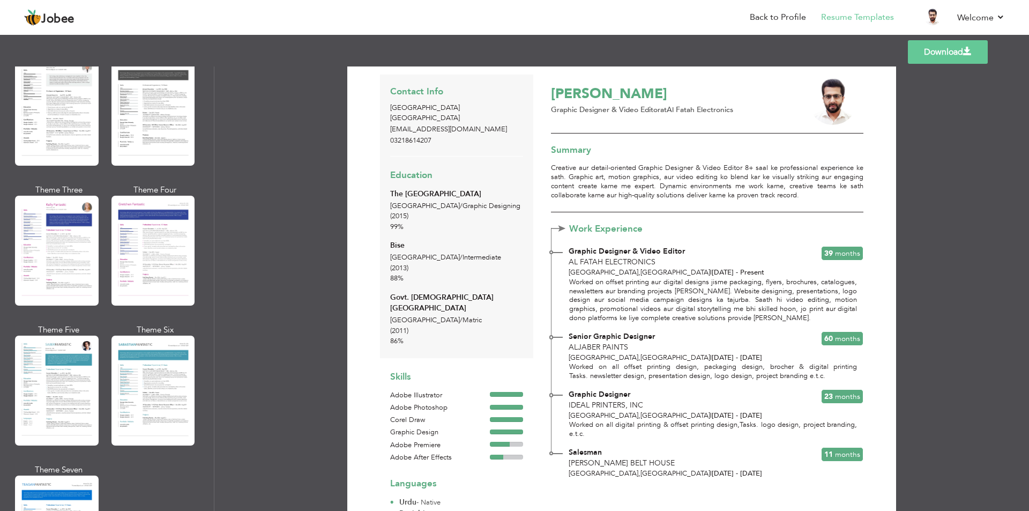
scroll to position [0, 0]
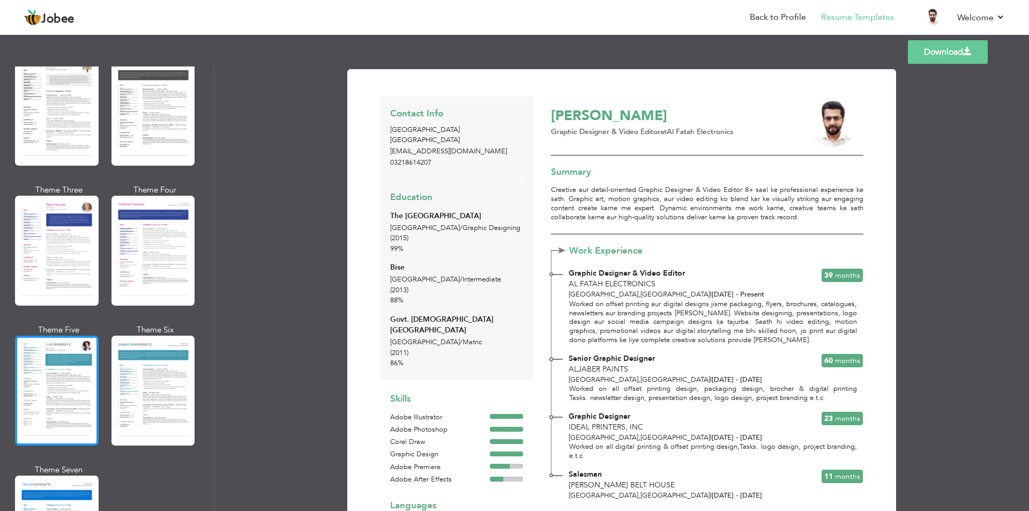
click at [55, 373] on div at bounding box center [57, 391] width 84 height 110
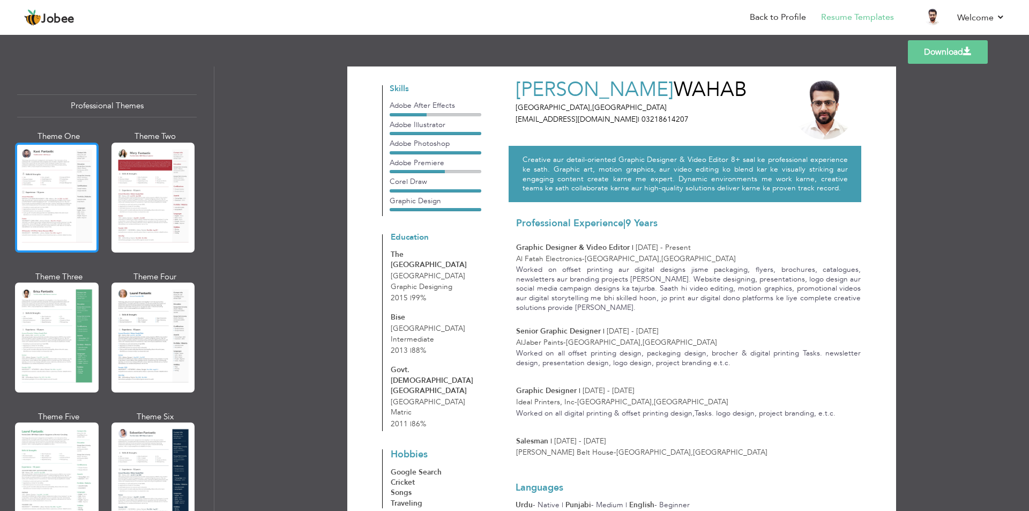
click at [49, 174] on div at bounding box center [57, 198] width 84 height 110
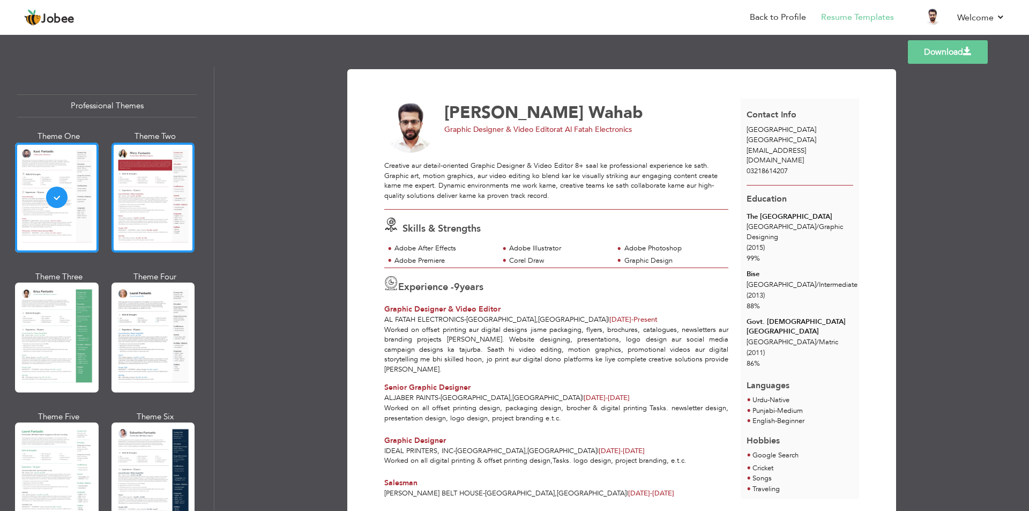
click at [135, 174] on div at bounding box center [153, 198] width 84 height 110
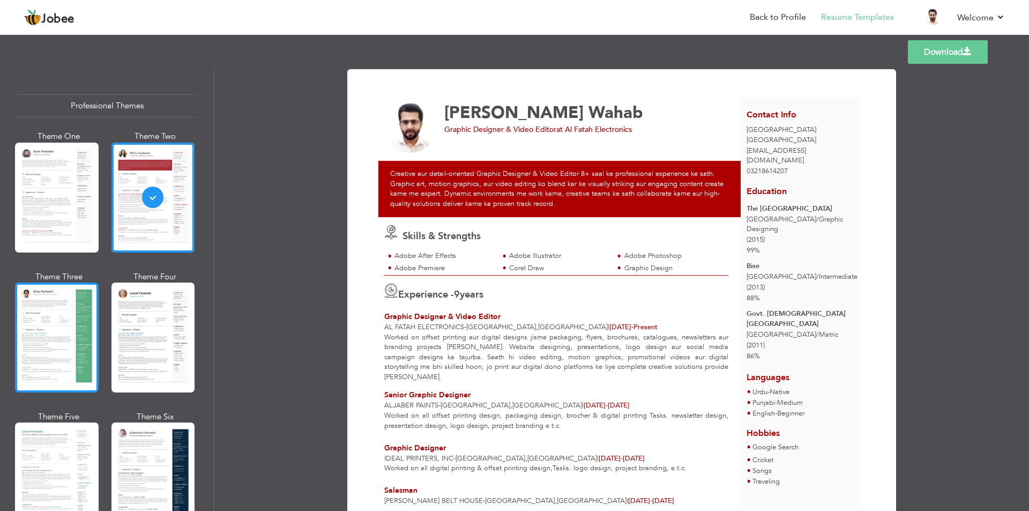
click at [73, 325] on div at bounding box center [57, 337] width 84 height 110
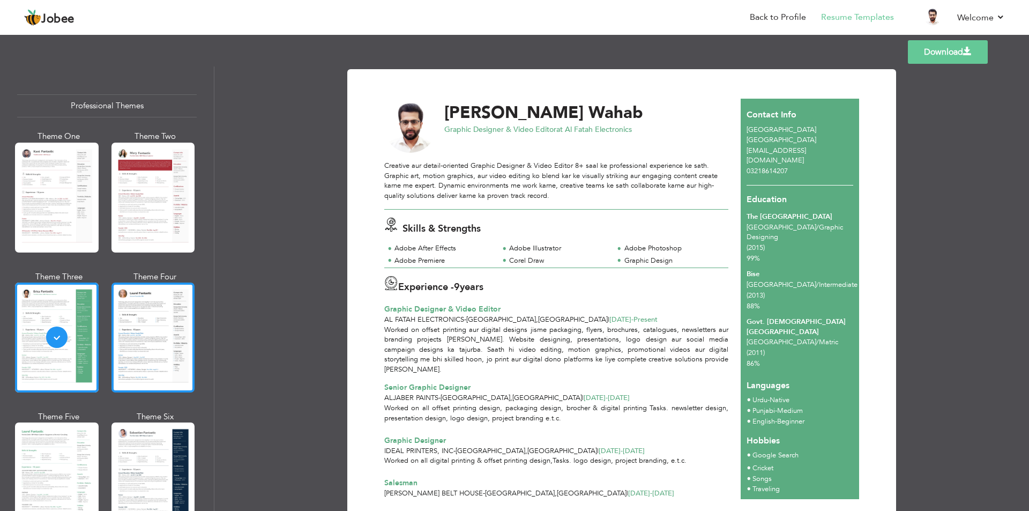
click at [160, 317] on div at bounding box center [153, 337] width 84 height 110
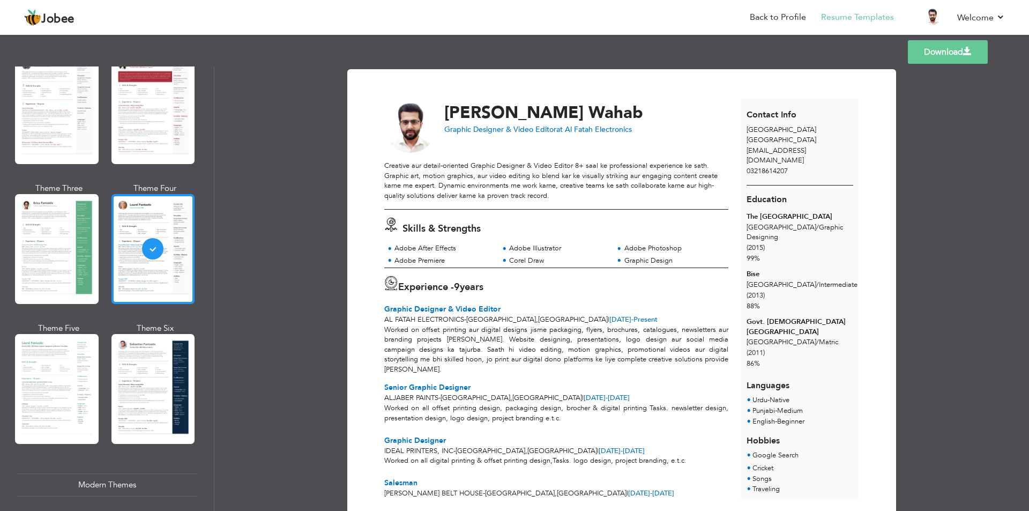
scroll to position [107, 0]
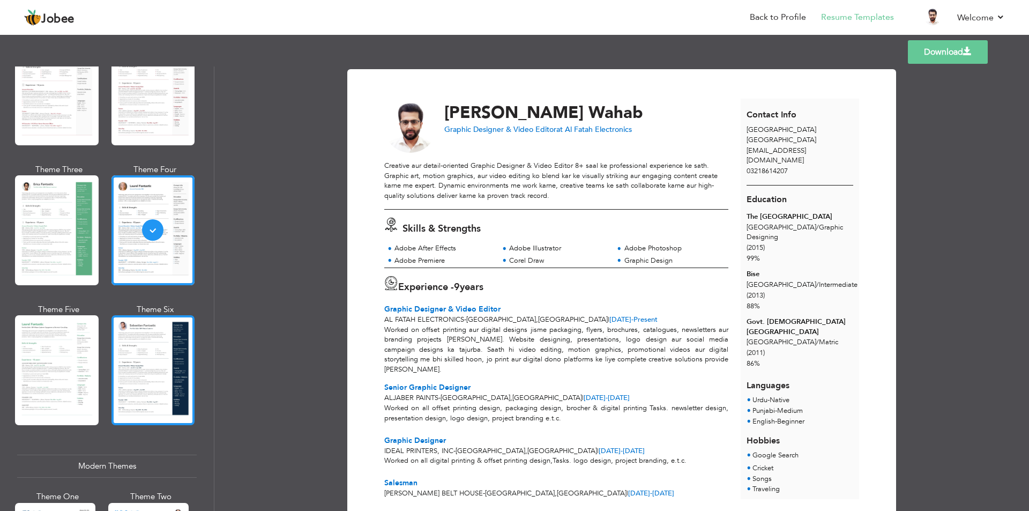
click at [138, 326] on div at bounding box center [153, 370] width 84 height 110
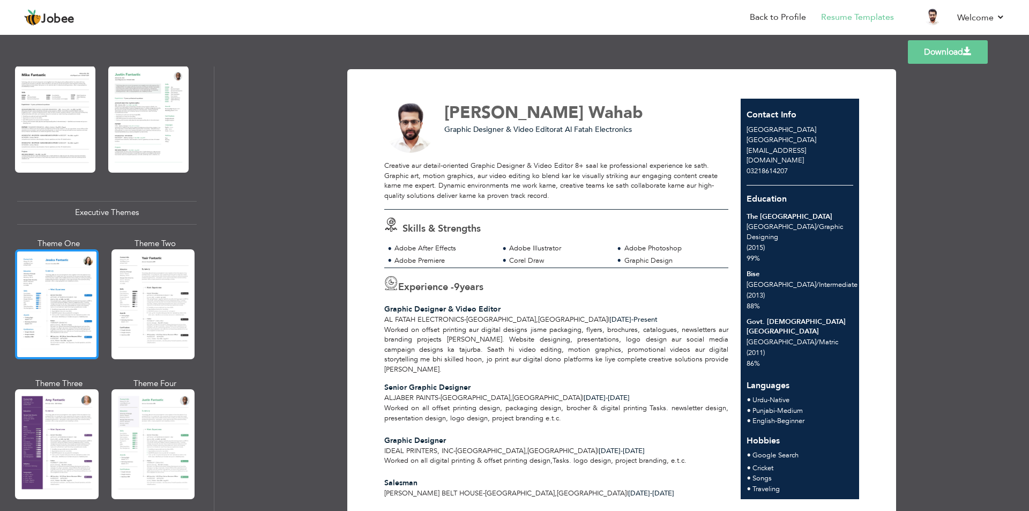
scroll to position [697, 0]
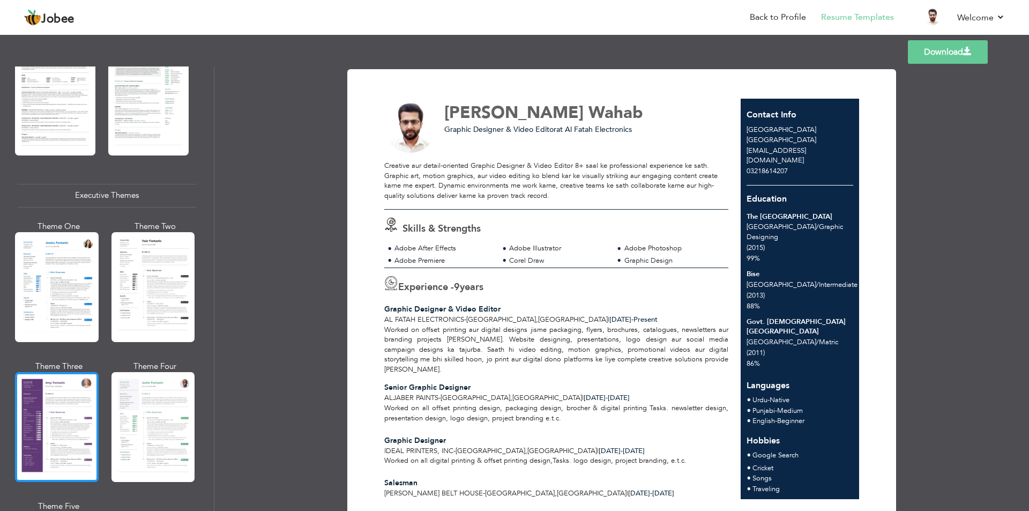
click at [62, 396] on div at bounding box center [57, 427] width 84 height 110
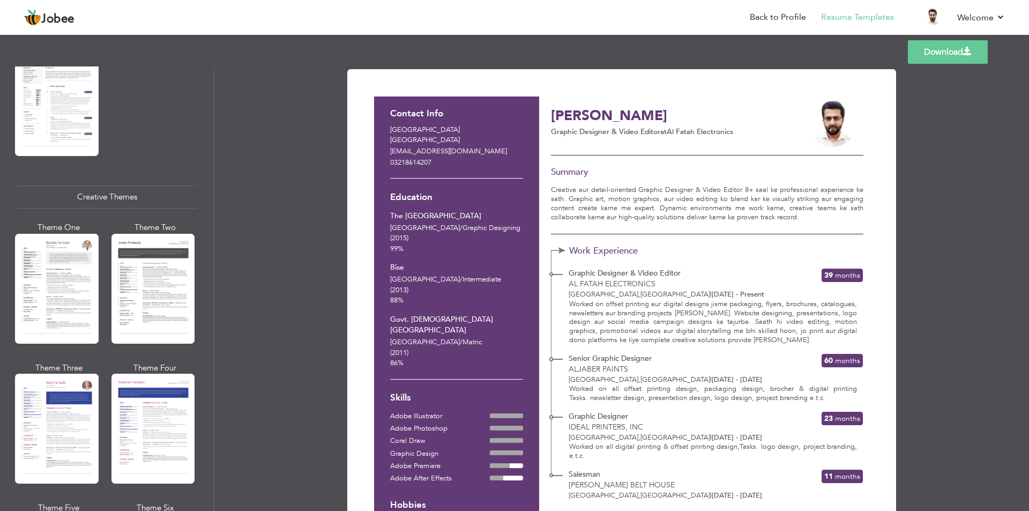
scroll to position [1179, 0]
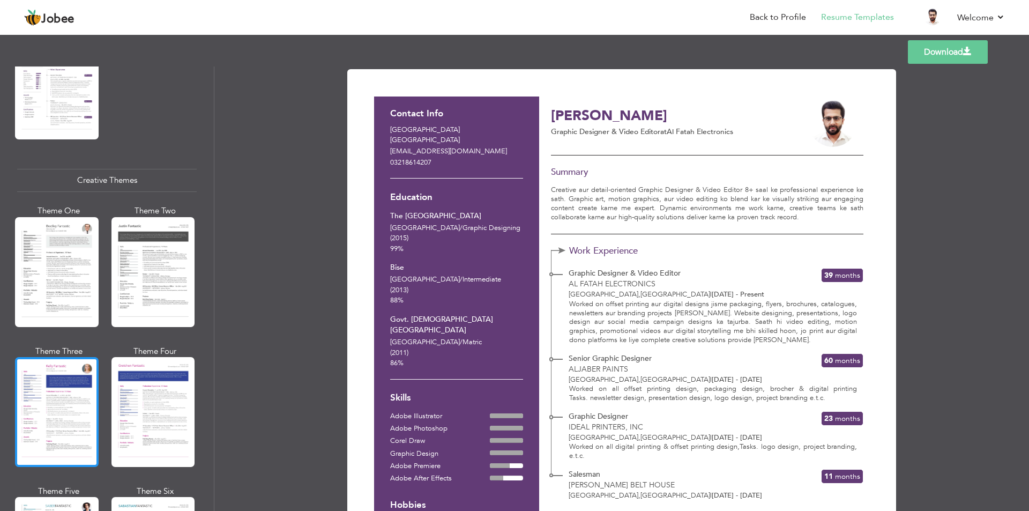
click at [77, 364] on div at bounding box center [57, 412] width 84 height 110
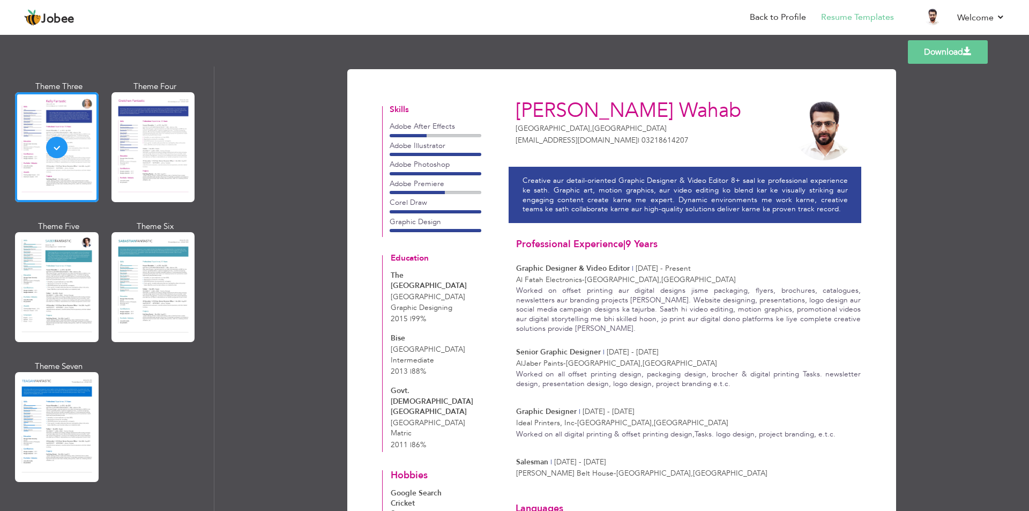
scroll to position [1447, 0]
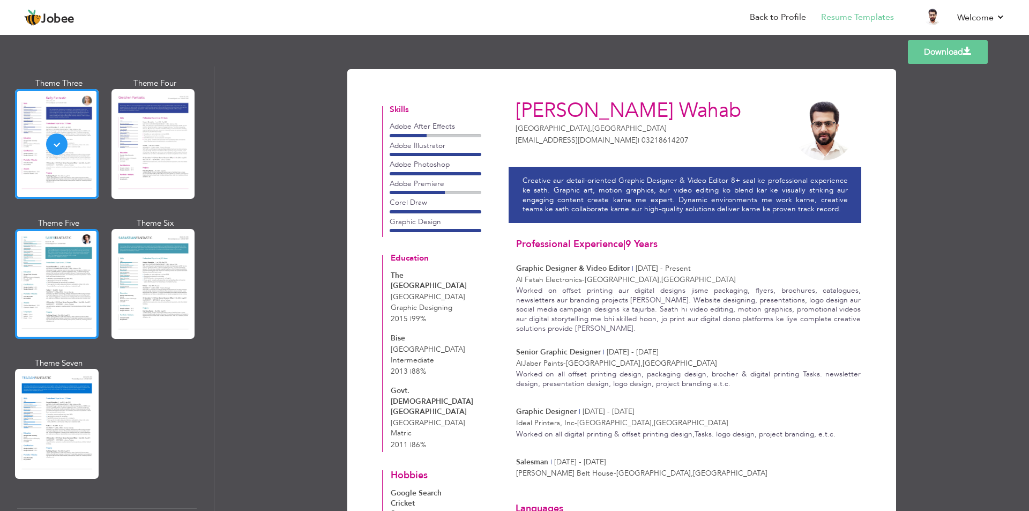
click at [62, 263] on div at bounding box center [57, 284] width 84 height 110
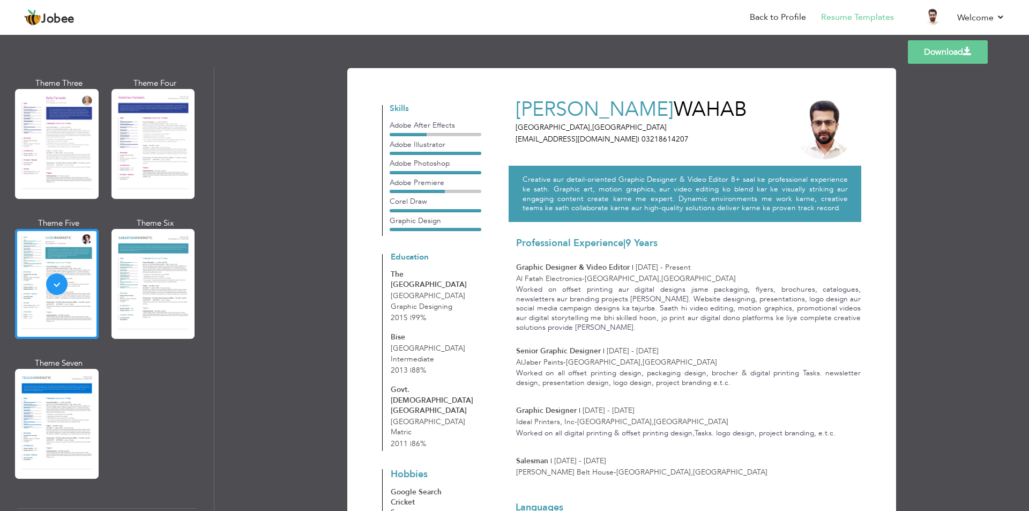
scroll to position [0, 0]
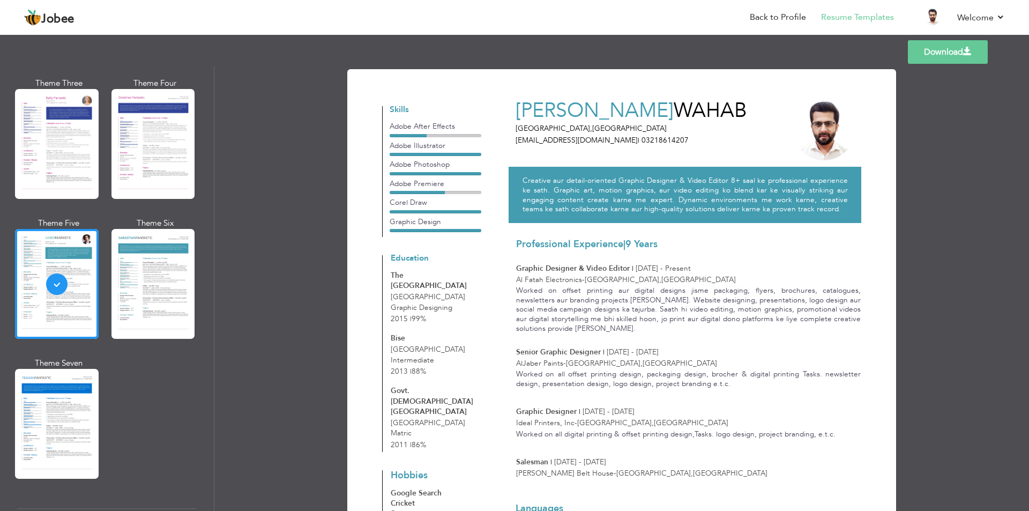
click at [959, 51] on link "Download" at bounding box center [948, 52] width 80 height 24
click at [965, 145] on div "Download Abdul Wahab Lahore , Pakistan mohammadabdulwahab5@gmail.com | 03218614…" at bounding box center [621, 288] width 815 height 444
click at [57, 17] on span "Jobee" at bounding box center [57, 19] width 33 height 12
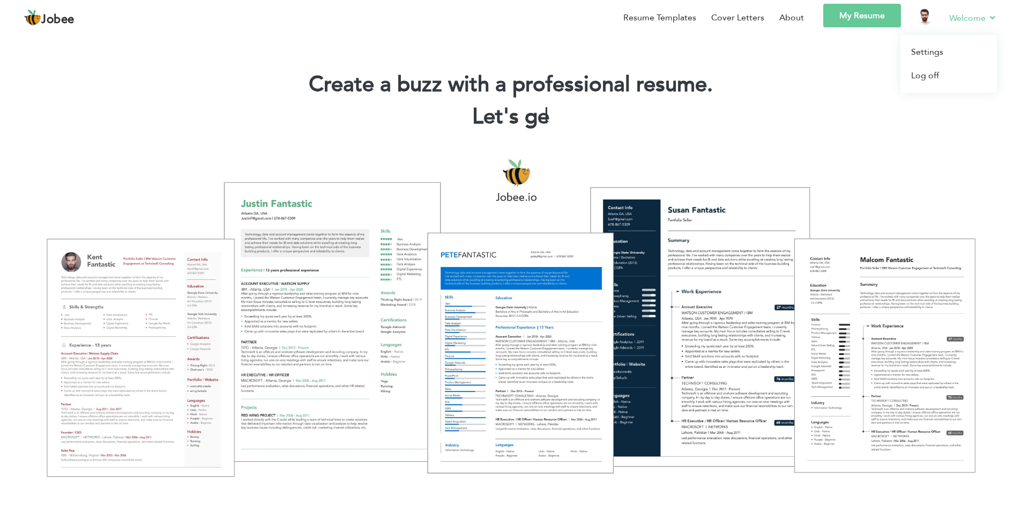
click at [960, 15] on link "Welcome" at bounding box center [973, 17] width 48 height 13
click at [924, 17] on img at bounding box center [924, 16] width 17 height 17
